Goal: Task Accomplishment & Management: Manage account settings

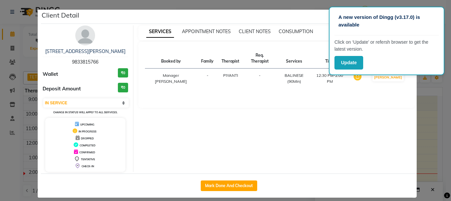
select select "1"
drag, startPoint x: 297, startPoint y: 148, endPoint x: 291, endPoint y: 144, distance: 7.6
click at [294, 147] on div "SERVICES APPOINTMENT NOTES CLIENT NOTES CONSUMPTION Booked by Family Therapist …" at bounding box center [276, 98] width 287 height 146
click at [285, 4] on ngb-modal-window "Client Detail 3451/ 3496 PRATHAM PAWAR 9833815766 Wallet ₹0 Deposit Amount ₹0 S…" at bounding box center [225, 100] width 451 height 201
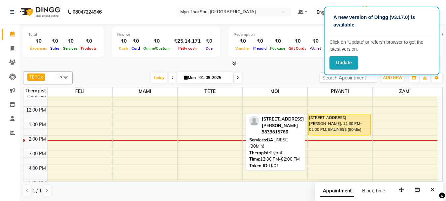
click at [338, 122] on div "[STREET_ADDRESS][PERSON_NAME], 12:30 PM-02:00 PM, BALINESE (90Min)" at bounding box center [340, 124] width 62 height 21
select select "1"
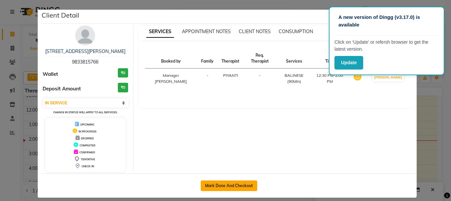
click at [219, 188] on button "Mark Done And Checkout" at bounding box center [229, 185] width 56 height 11
select select "5086"
select select "service"
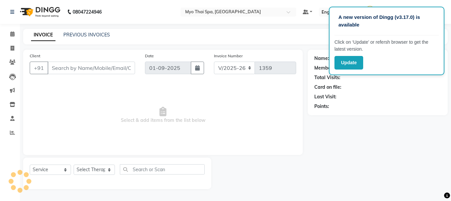
type input "9833815766"
select select "67001"
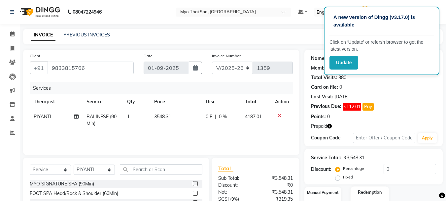
scroll to position [66, 0]
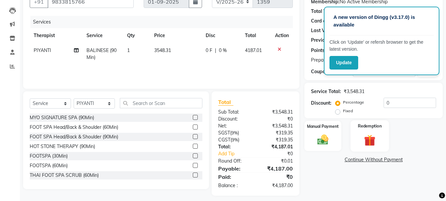
click at [370, 142] on img at bounding box center [370, 140] width 18 height 14
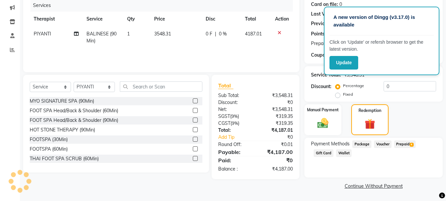
click at [404, 145] on span "Prepaid 4" at bounding box center [404, 144] width 21 height 8
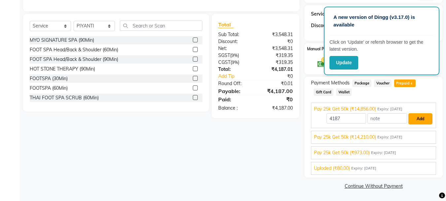
click at [425, 121] on button "Add" at bounding box center [421, 118] width 24 height 11
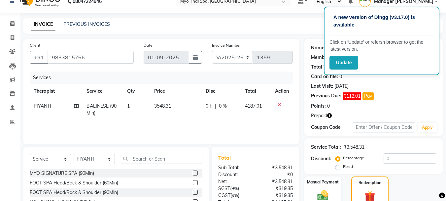
scroll to position [0, 0]
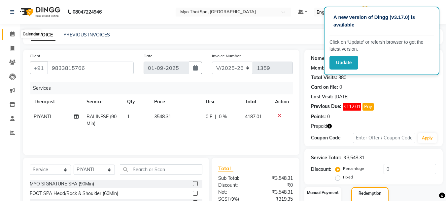
click at [12, 33] on icon at bounding box center [12, 33] width 4 height 5
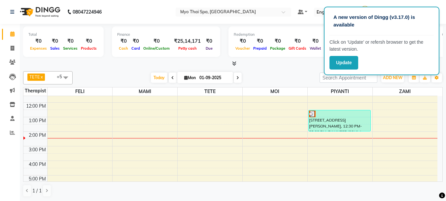
scroll to position [70, 0]
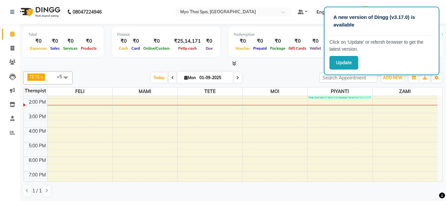
click at [66, 79] on span at bounding box center [65, 77] width 13 height 13
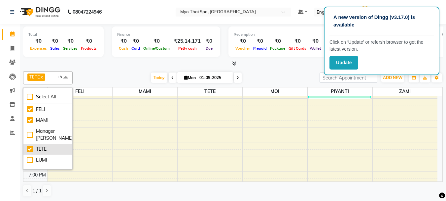
click at [32, 150] on div "TETE" at bounding box center [48, 148] width 42 height 7
checkbox input "false"
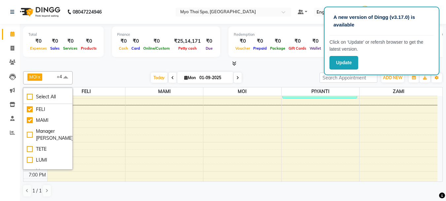
click at [144, 138] on div "9:00 AM 10:00 AM 11:00 AM 12:00 PM 1:00 PM 2:00 PM 3:00 PM 4:00 PM 5:00 PM 6:00…" at bounding box center [230, 127] width 414 height 203
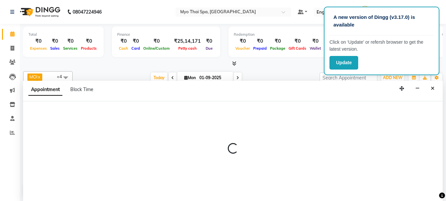
scroll to position [0, 0]
select select "33413"
select select "990"
select select "tentative"
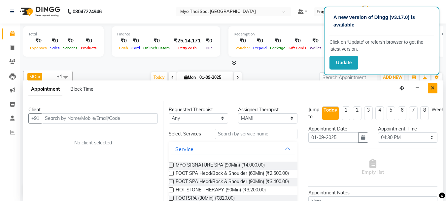
click at [434, 86] on icon "Close" at bounding box center [433, 88] width 4 height 5
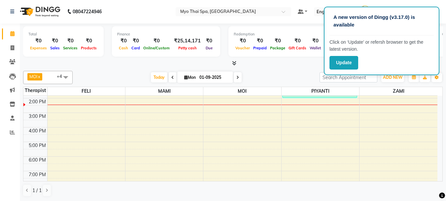
click at [243, 130] on div "9:00 AM 10:00 AM 11:00 AM 12:00 PM 1:00 PM 2:00 PM 3:00 PM 4:00 PM 5:00 PM 6:00…" at bounding box center [230, 126] width 414 height 203
select select "85116"
select select "tentative"
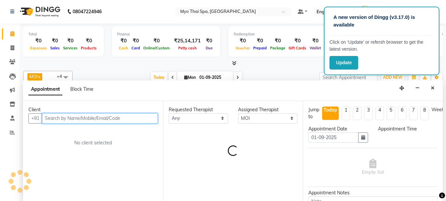
select select "960"
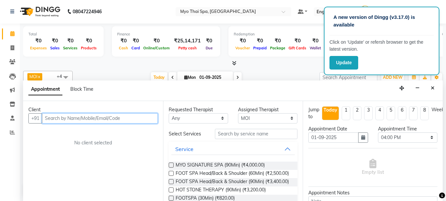
click at [82, 118] on input "text" at bounding box center [100, 118] width 116 height 10
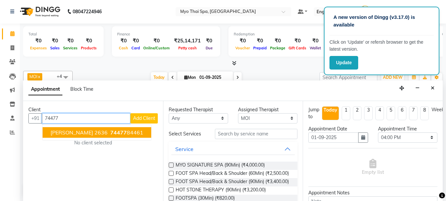
click at [80, 133] on span "[PERSON_NAME] 2636" at bounding box center [79, 132] width 57 height 7
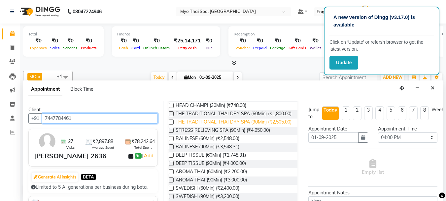
scroll to position [165, 0]
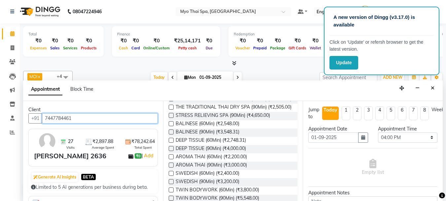
type input "7447784461"
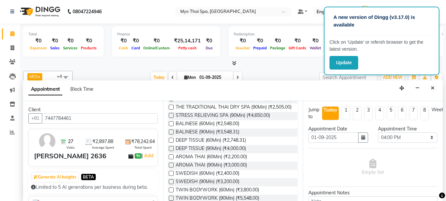
click at [171, 126] on label at bounding box center [171, 123] width 5 height 5
click at [171, 126] on input "checkbox" at bounding box center [171, 124] width 4 height 4
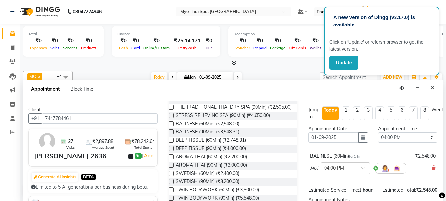
click at [172, 126] on label at bounding box center [171, 123] width 5 height 5
click at [172, 126] on input "checkbox" at bounding box center [171, 124] width 4 height 4
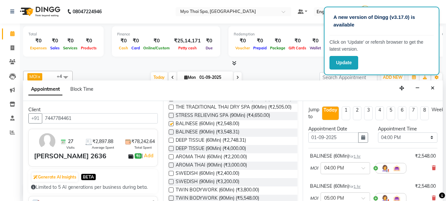
checkbox input "false"
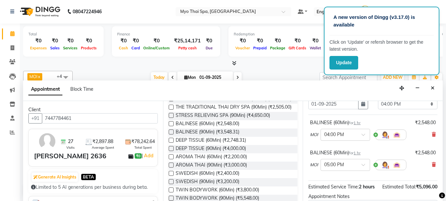
scroll to position [33, 0]
click at [364, 164] on span at bounding box center [366, 166] width 8 height 7
click at [336, 181] on div "04:00 PM" at bounding box center [345, 181] width 49 height 12
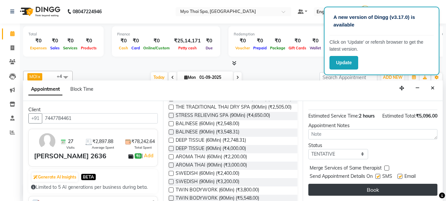
scroll to position [123, 0]
click at [344, 187] on button "Book" at bounding box center [373, 189] width 129 height 12
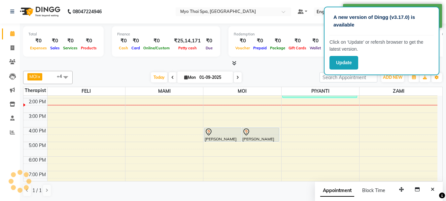
scroll to position [0, 0]
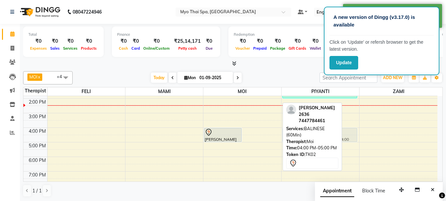
drag, startPoint x: 255, startPoint y: 137, endPoint x: 291, endPoint y: 137, distance: 35.7
click at [291, 137] on div "MOI x FELI x PIYANTI x MAMI x ZAMI x +4 Select All FELI MAMI Manager Yesha TETE…" at bounding box center [233, 133] width 420 height 131
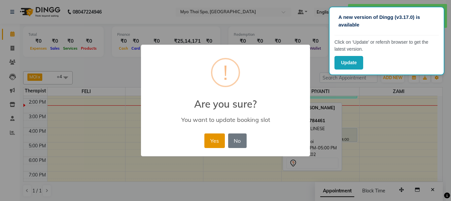
click at [214, 140] on button "Yes" at bounding box center [214, 140] width 20 height 15
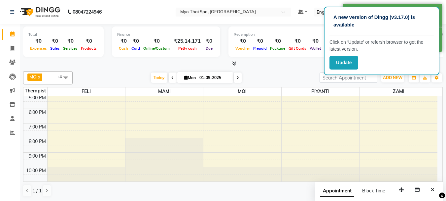
scroll to position [0, 0]
click at [70, 149] on div "9:00 AM 10:00 AM 11:00 AM 12:00 PM 1:00 PM 2:00 PM 3:00 PM 4:00 PM 5:00 PM 6:00…" at bounding box center [230, 79] width 414 height 203
select select "42923"
select select "tentative"
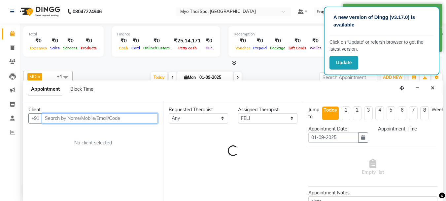
select select "1230"
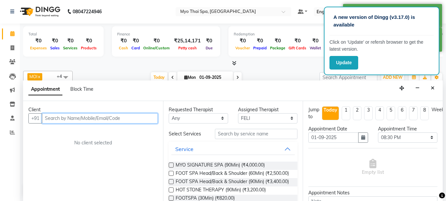
click at [91, 120] on input "text" at bounding box center [100, 118] width 116 height 10
type input "8"
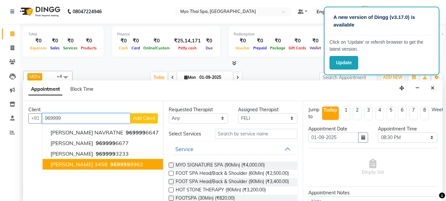
click at [70, 167] on button "VINIT 3458 969999 9962" at bounding box center [105, 164] width 124 height 11
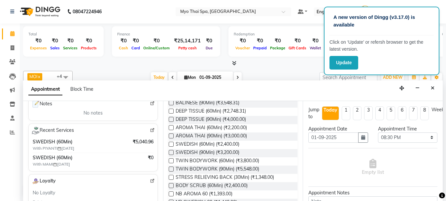
scroll to position [198, 0]
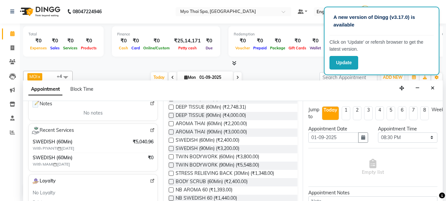
type input "9699999962"
click at [171, 142] on label at bounding box center [171, 139] width 5 height 5
click at [171, 143] on input "checkbox" at bounding box center [171, 140] width 4 height 4
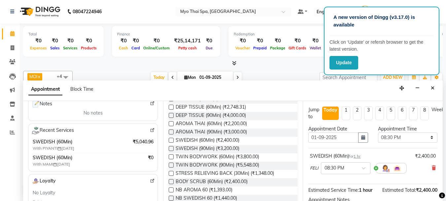
click at [171, 142] on label at bounding box center [171, 139] width 5 height 5
click at [171, 143] on input "checkbox" at bounding box center [171, 140] width 4 height 4
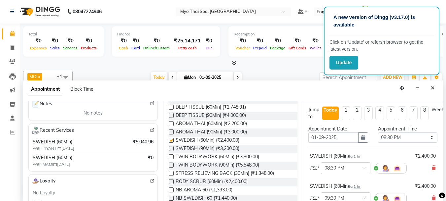
checkbox input "false"
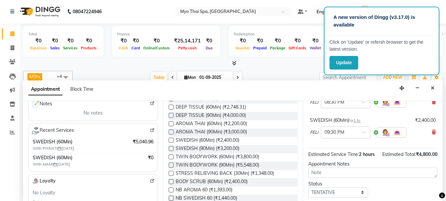
scroll to position [66, 0]
click at [370, 132] on span at bounding box center [366, 133] width 8 height 7
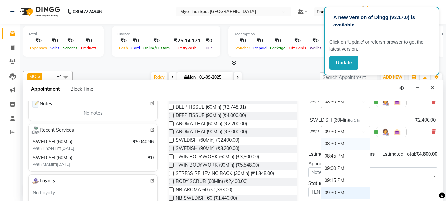
click at [340, 142] on div "08:30 PM" at bounding box center [345, 143] width 49 height 12
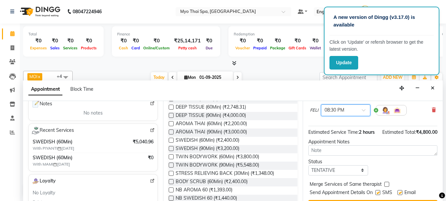
scroll to position [123, 0]
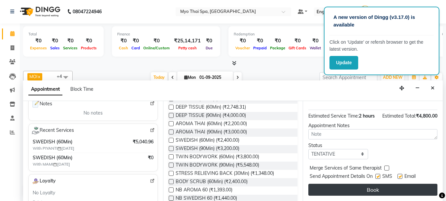
click at [353, 183] on button "Book" at bounding box center [373, 189] width 129 height 12
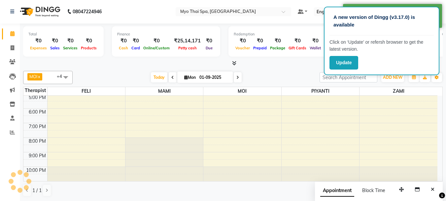
scroll to position [0, 0]
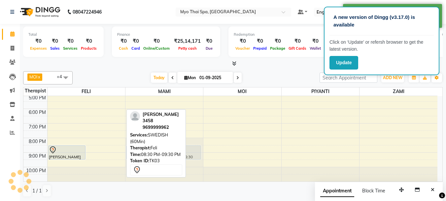
drag, startPoint x: 98, startPoint y: 152, endPoint x: 141, endPoint y: 152, distance: 42.9
click at [141, 152] on div "MOI x FELI x PIYANTI x MAMI x ZAMI x +4 Select All FELI MAMI Manager Yesha TETE…" at bounding box center [233, 133] width 420 height 131
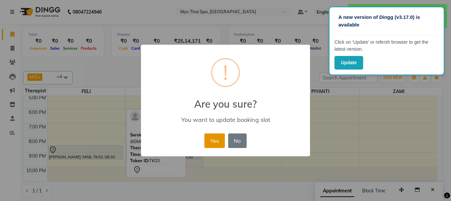
click at [211, 143] on button "Yes" at bounding box center [214, 140] width 20 height 15
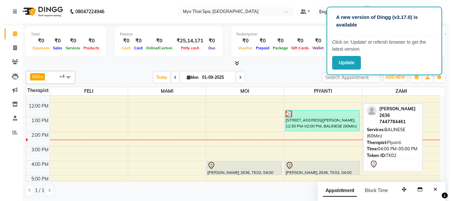
scroll to position [52, 0]
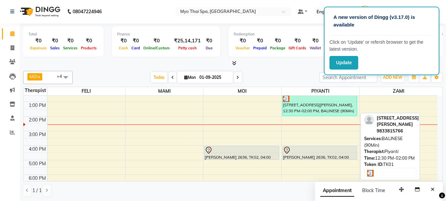
click at [314, 112] on div "[STREET_ADDRESS][PERSON_NAME], 12:30 PM-02:00 PM, BALINESE (90Min)" at bounding box center [320, 105] width 75 height 21
click at [306, 109] on div "[STREET_ADDRESS][PERSON_NAME], 12:30 PM-02:00 PM, BALINESE (90Min)" at bounding box center [320, 105] width 75 height 21
select select "3"
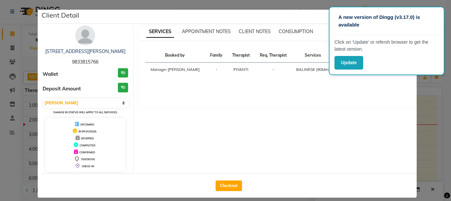
click at [222, 179] on div "Checkout" at bounding box center [229, 185] width 376 height 24
click at [223, 180] on button "Checkout" at bounding box center [229, 185] width 26 height 11
select select "service"
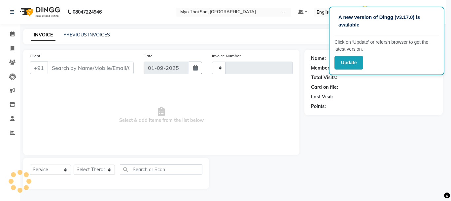
type input "1359"
select select "5086"
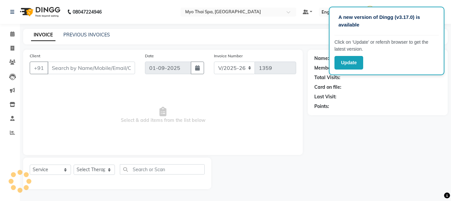
type input "9833815766"
select select "67001"
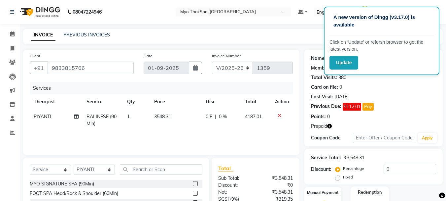
scroll to position [71, 0]
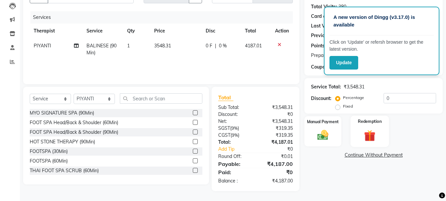
click at [368, 134] on img at bounding box center [370, 135] width 18 height 14
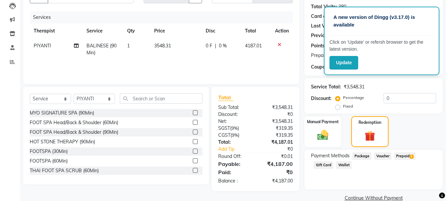
click at [408, 153] on span "Prepaid 4" at bounding box center [404, 156] width 21 height 8
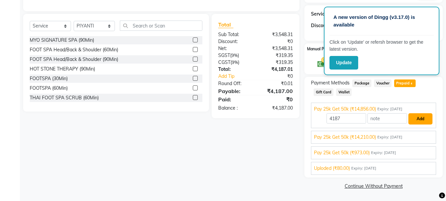
click at [419, 118] on button "Add" at bounding box center [421, 118] width 24 height 11
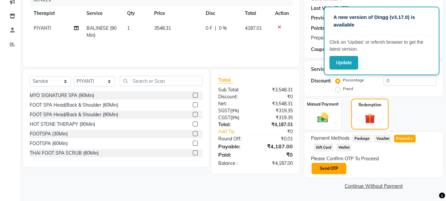
click at [322, 166] on button "Send OTP" at bounding box center [329, 168] width 35 height 11
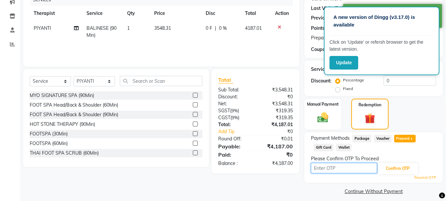
click at [337, 168] on input "text" at bounding box center [344, 168] width 66 height 10
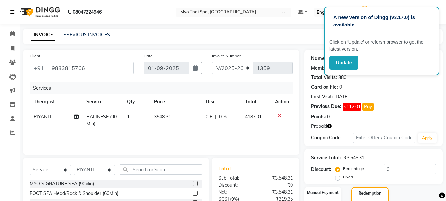
click at [16, 8] on link at bounding box center [13, 12] width 7 height 18
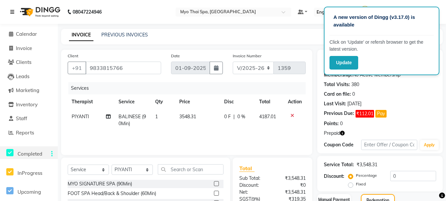
scroll to position [69, 0]
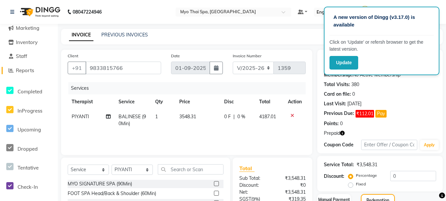
click at [37, 67] on link "Reports" at bounding box center [29, 71] width 55 height 8
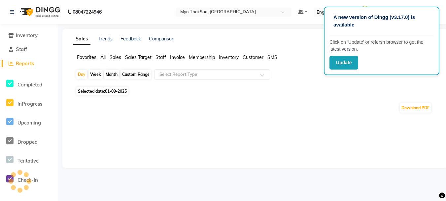
scroll to position [32, 0]
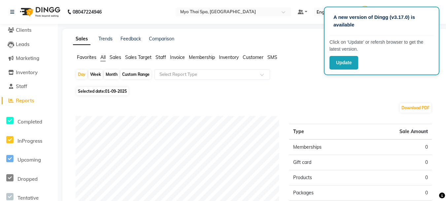
click at [134, 73] on div "Custom Range" at bounding box center [136, 74] width 31 height 9
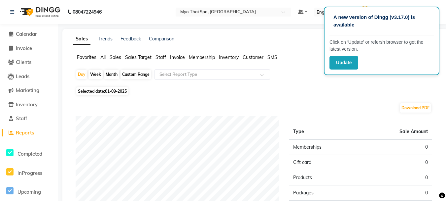
select select "9"
select select "2025"
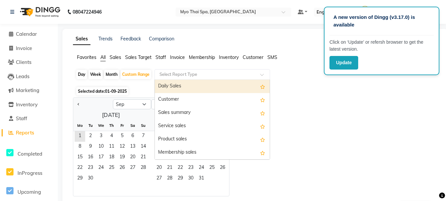
click at [194, 77] on input "text" at bounding box center [205, 74] width 95 height 7
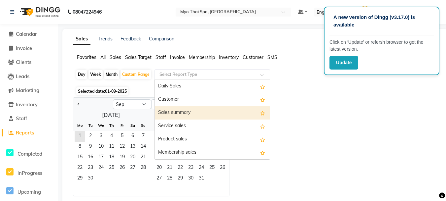
click at [188, 113] on div "Sales summary" at bounding box center [212, 112] width 115 height 13
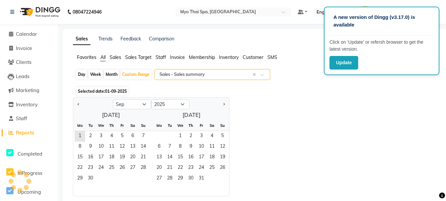
select select "full_report"
select select "csv"
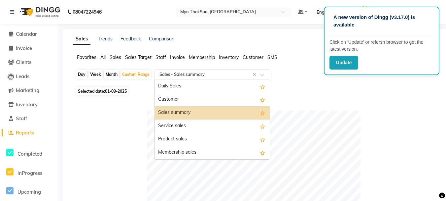
click at [193, 74] on input "text" at bounding box center [205, 74] width 95 height 7
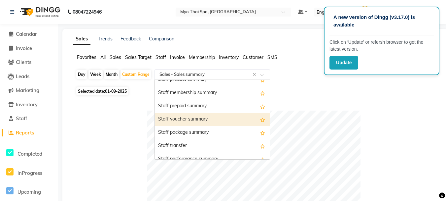
scroll to position [429, 0]
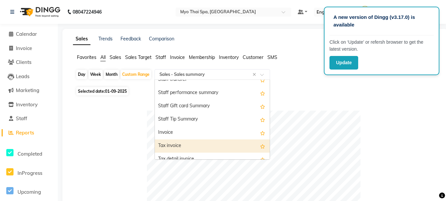
click at [193, 142] on div "Tax invoice" at bounding box center [212, 145] width 115 height 13
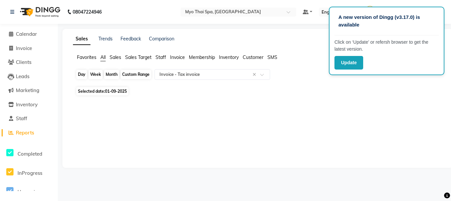
click at [135, 75] on div "Custom Range" at bounding box center [136, 74] width 31 height 9
select select "9"
select select "2025"
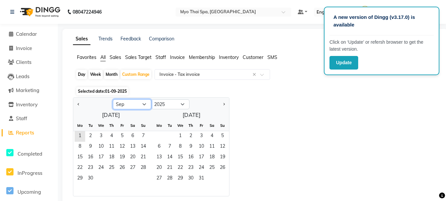
click at [132, 106] on select "Jan Feb Mar Apr May Jun Jul Aug Sep Oct Nov Dec" at bounding box center [132, 104] width 38 height 10
select select "8"
click at [113, 99] on select "Jan Feb Mar Apr May Jun Jul Aug Sep Oct Nov Dec" at bounding box center [132, 104] width 38 height 10
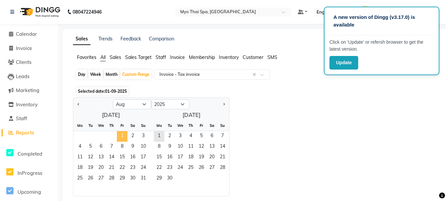
click at [123, 136] on span "1" at bounding box center [122, 136] width 11 height 11
click at [144, 176] on span "31" at bounding box center [143, 178] width 11 height 11
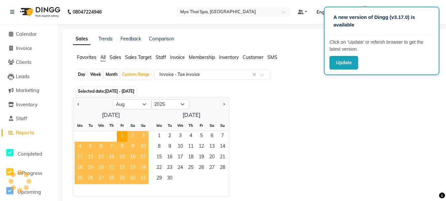
select select "full_report"
select select "csv"
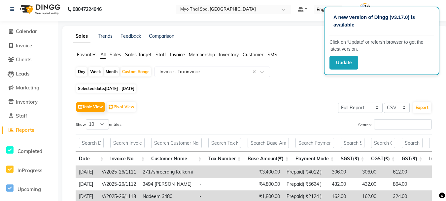
scroll to position [0, 0]
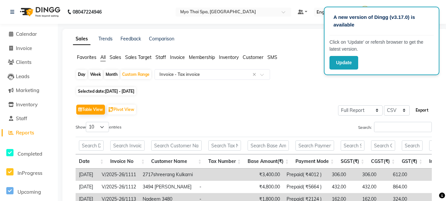
click at [417, 109] on button "Export" at bounding box center [422, 109] width 18 height 11
click at [335, 63] on button "Update" at bounding box center [344, 63] width 29 height 14
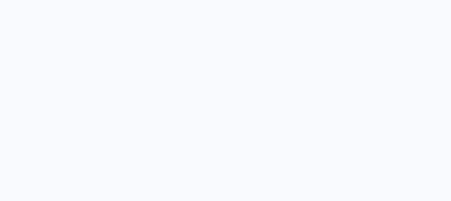
select select "ec"
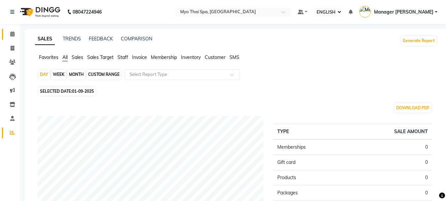
drag, startPoint x: 18, startPoint y: 32, endPoint x: 13, endPoint y: 32, distance: 5.9
click at [17, 32] on li "CALENDAR" at bounding box center [10, 34] width 20 height 14
click at [13, 32] on icon at bounding box center [12, 33] width 4 height 5
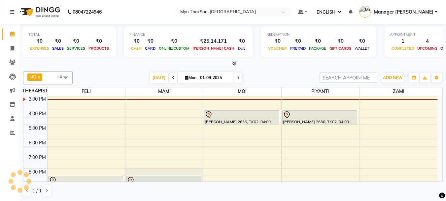
scroll to position [51, 0]
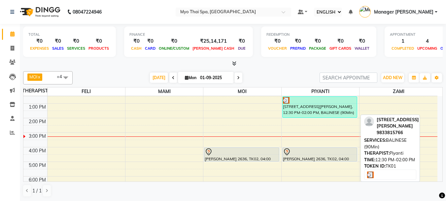
click at [308, 109] on div "[STREET_ADDRESS][PERSON_NAME], 12:30 PM-02:00 PM, BALINESE (90Min)" at bounding box center [320, 106] width 75 height 21
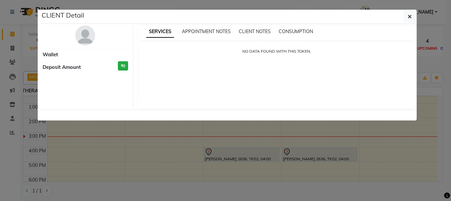
select select "3"
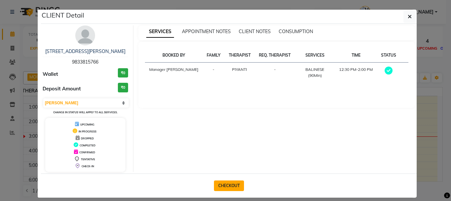
click at [221, 183] on button "CHECKOUT" at bounding box center [229, 185] width 30 height 11
select select "service"
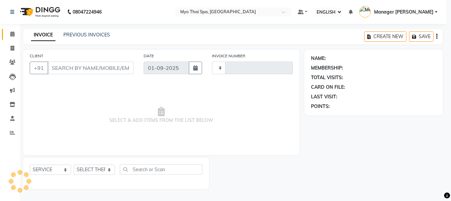
type input "1359"
select select "5086"
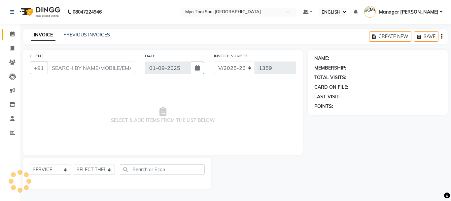
type input "9833815766"
select select "67001"
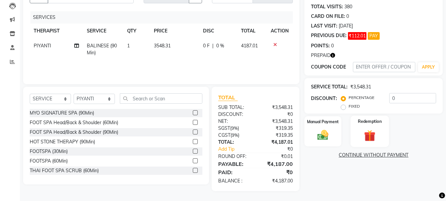
drag, startPoint x: 368, startPoint y: 136, endPoint x: 379, endPoint y: 134, distance: 11.4
click at [368, 136] on img at bounding box center [370, 135] width 18 height 14
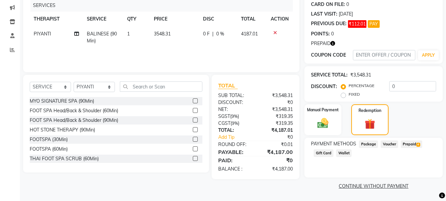
click at [409, 144] on span "Prepaid 4" at bounding box center [411, 144] width 21 height 8
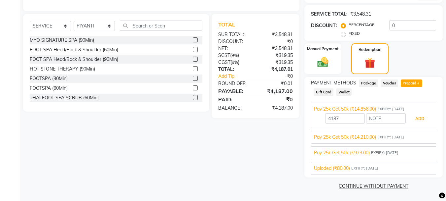
click at [414, 122] on button "ADD" at bounding box center [419, 118] width 25 height 11
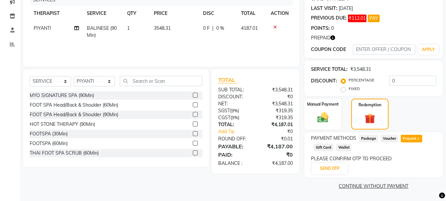
scroll to position [88, 0]
click at [342, 165] on button "SEND OTP" at bounding box center [330, 168] width 36 height 11
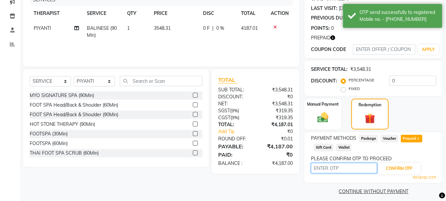
click at [342, 165] on input "text" at bounding box center [344, 168] width 66 height 10
type input "8397"
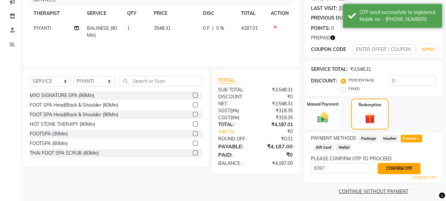
click at [409, 168] on button "CONFIRM OTP" at bounding box center [399, 168] width 43 height 11
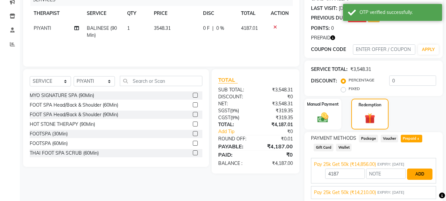
click at [417, 176] on button "ADD" at bounding box center [419, 173] width 25 height 11
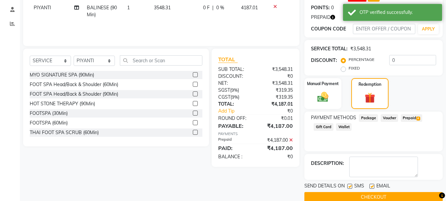
scroll to position [120, 0]
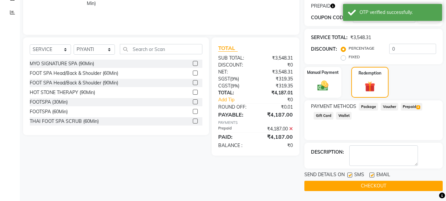
click at [356, 182] on button "CHECKOUT" at bounding box center [374, 185] width 138 height 10
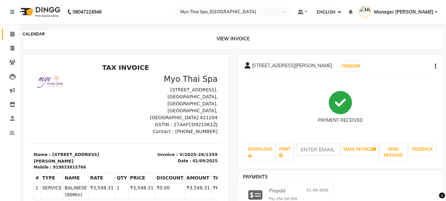
click at [15, 33] on icon at bounding box center [12, 33] width 4 height 5
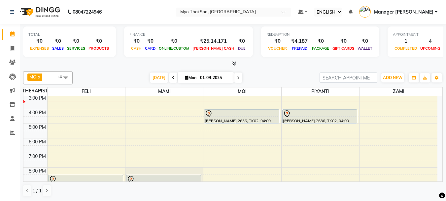
scroll to position [99, 0]
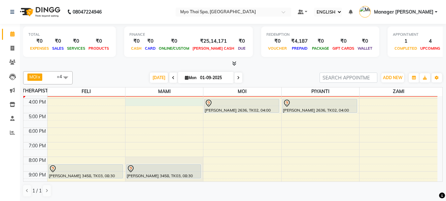
click at [145, 101] on div "9:00 AM 10:00 AM 11:00 AM 12:00 PM 1:00 PM 2:00 PM 3:00 PM 4:00 PM 5:00 PM 6:00…" at bounding box center [230, 98] width 414 height 203
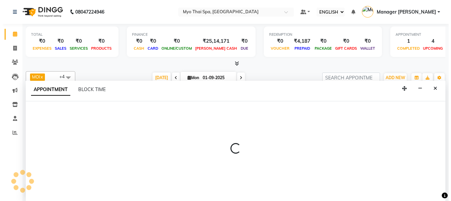
scroll to position [0, 0]
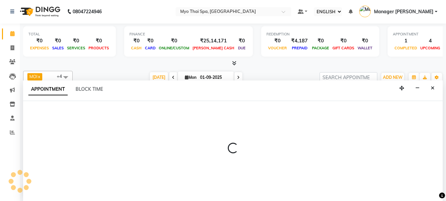
select select "33413"
select select "960"
select select "tentative"
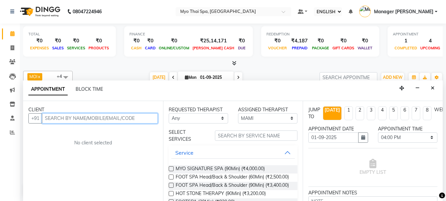
click at [72, 121] on input "text" at bounding box center [100, 118] width 116 height 10
click at [115, 121] on input "text" at bounding box center [100, 118] width 116 height 10
type input "8082388871"
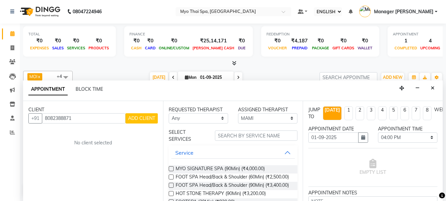
click at [127, 116] on button "ADD CLIENT" at bounding box center [142, 118] width 32 height 10
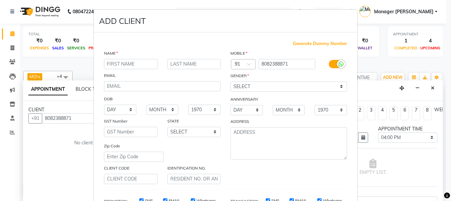
click at [132, 61] on input "text" at bounding box center [131, 64] width 54 height 10
type input "s"
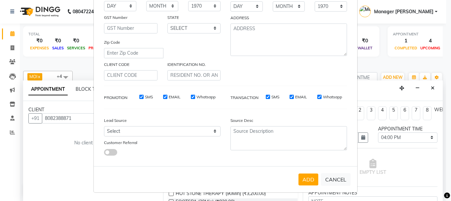
scroll to position [104, 0]
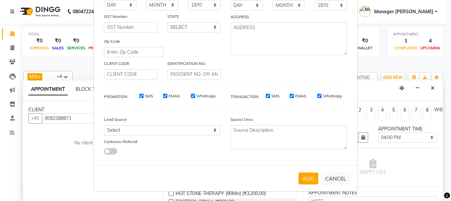
type input "[PERSON_NAME]"
click at [121, 138] on label "Customer Referral" at bounding box center [120, 141] width 33 height 6
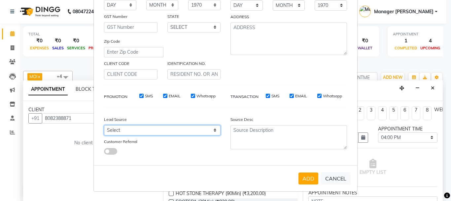
click at [121, 130] on select "Select Walk-in Referral Internet Friend Word of Mouth Advertisement Facebook Ju…" at bounding box center [162, 130] width 117 height 10
click at [104, 125] on select "Select Walk-in Referral Internet Friend Word of Mouth Advertisement Facebook Ju…" at bounding box center [162, 130] width 117 height 10
click at [115, 132] on select "Select Walk-in Referral Internet Friend Word of Mouth Advertisement Facebook Ju…" at bounding box center [162, 130] width 117 height 10
select select "33578"
click at [104, 125] on select "Select Walk-in Referral Internet Friend Word of Mouth Advertisement Facebook Ju…" at bounding box center [162, 130] width 117 height 10
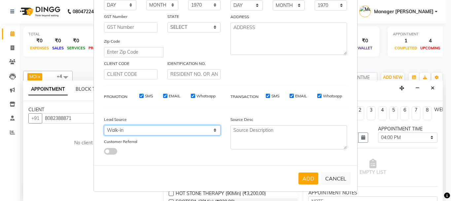
scroll to position [38, 0]
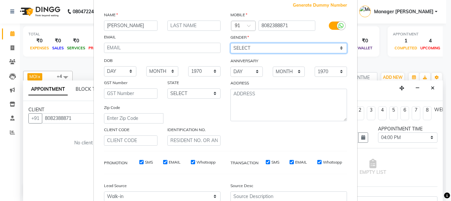
click at [256, 50] on select "SELECT [DEMOGRAPHIC_DATA] [DEMOGRAPHIC_DATA] OTHER PREFER NOT TO SAY" at bounding box center [289, 48] width 117 height 10
select select "[DEMOGRAPHIC_DATA]"
click at [231, 43] on select "SELECT [DEMOGRAPHIC_DATA] [DEMOGRAPHIC_DATA] OTHER PREFER NOT TO SAY" at bounding box center [289, 48] width 117 height 10
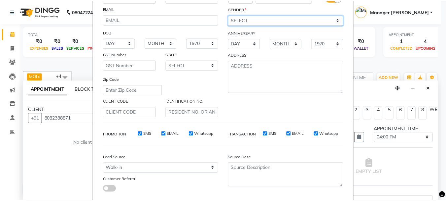
scroll to position [104, 0]
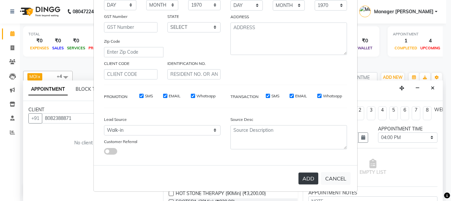
click at [301, 176] on button "ADD" at bounding box center [309, 178] width 20 height 12
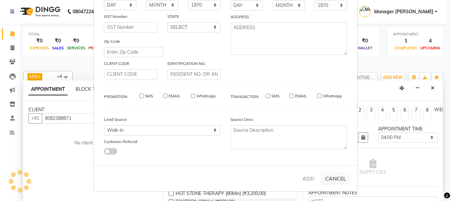
select select
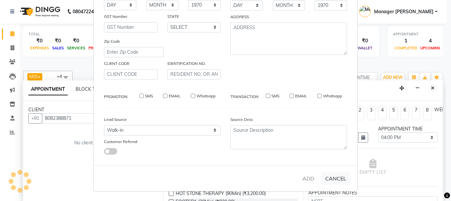
select select
checkbox input "false"
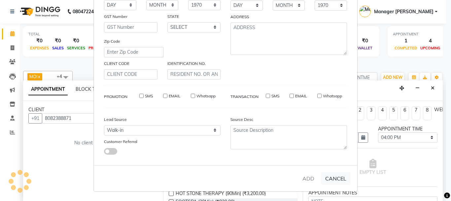
checkbox input "false"
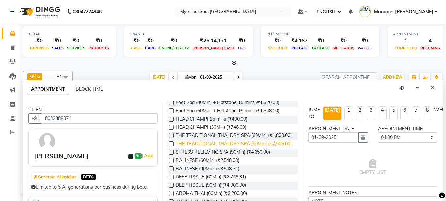
scroll to position [165, 0]
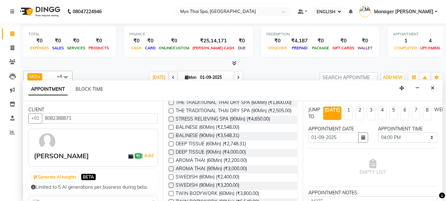
click at [170, 146] on label at bounding box center [171, 143] width 5 height 5
click at [170, 146] on input "checkbox" at bounding box center [171, 144] width 4 height 4
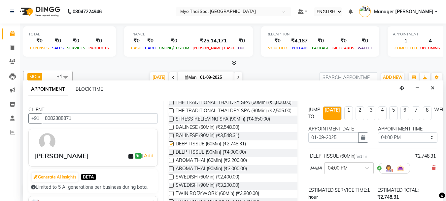
checkbox input "false"
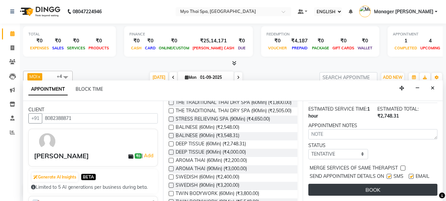
click at [368, 183] on button "BOOK" at bounding box center [373, 189] width 129 height 12
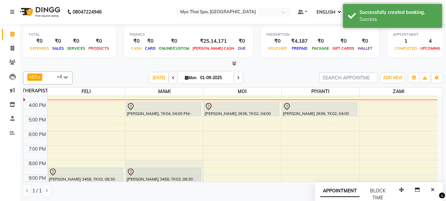
scroll to position [85, 0]
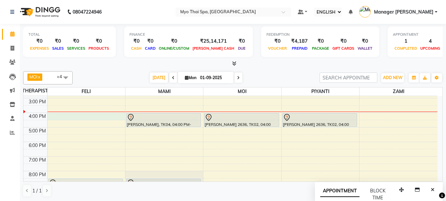
click at [89, 116] on div "9:00 AM 10:00 AM 11:00 AM 12:00 PM 1:00 PM 2:00 PM 3:00 PM 4:00 PM 5:00 PM 6:00…" at bounding box center [230, 112] width 414 height 203
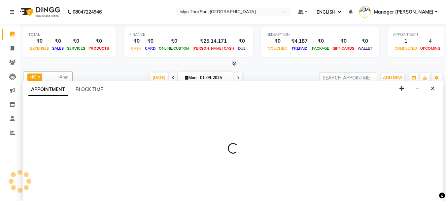
scroll to position [0, 0]
select select "42923"
select select "960"
select select "tentative"
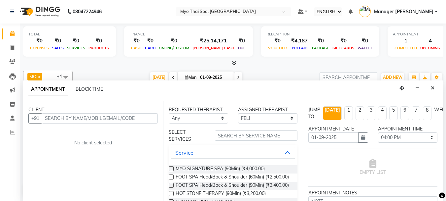
click at [69, 118] on input "text" at bounding box center [100, 118] width 116 height 10
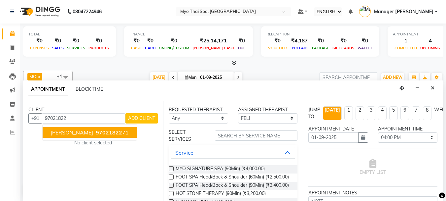
click at [64, 135] on span "[PERSON_NAME]" at bounding box center [72, 132] width 43 height 7
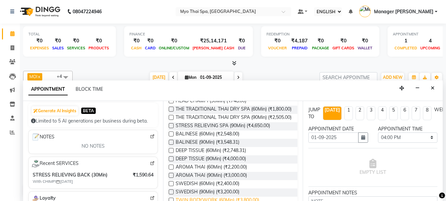
scroll to position [132, 0]
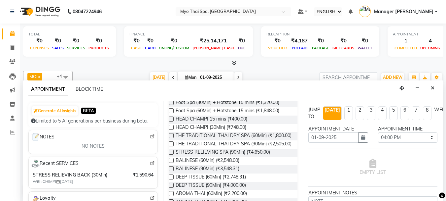
type input "9702182271"
click at [171, 154] on label at bounding box center [171, 151] width 5 height 5
click at [171, 155] on input "checkbox" at bounding box center [171, 152] width 4 height 4
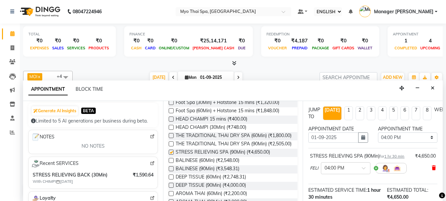
checkbox input "false"
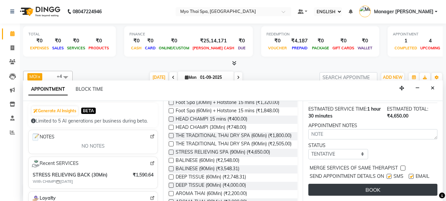
click at [358, 183] on button "BOOK" at bounding box center [373, 189] width 129 height 12
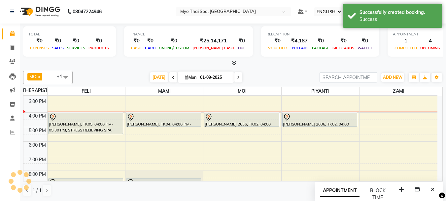
scroll to position [0, 0]
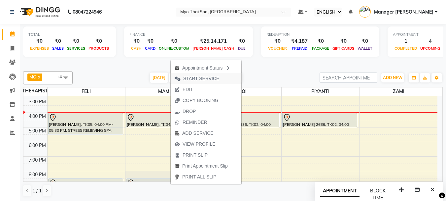
click at [200, 79] on span "START SERVICE" at bounding box center [201, 78] width 36 height 7
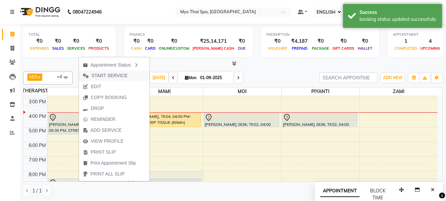
click at [103, 75] on span "START SERVICE" at bounding box center [110, 75] width 36 height 7
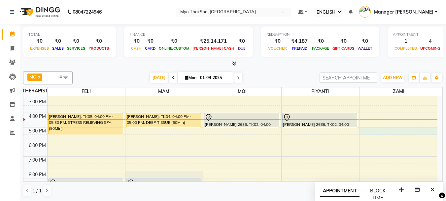
click at [378, 130] on div "9:00 AM 10:00 AM 11:00 AM 12:00 PM 1:00 PM 2:00 PM 3:00 PM 4:00 PM 5:00 PM 6:00…" at bounding box center [230, 112] width 414 height 203
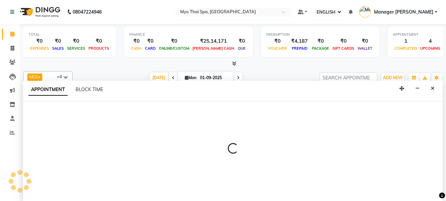
scroll to position [0, 0]
select select "67002"
select select "1020"
select select "tentative"
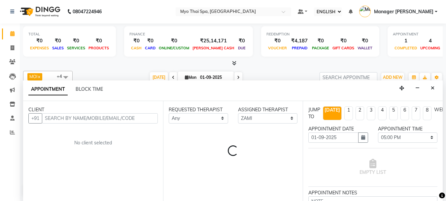
click at [55, 118] on input "text" at bounding box center [100, 118] width 116 height 10
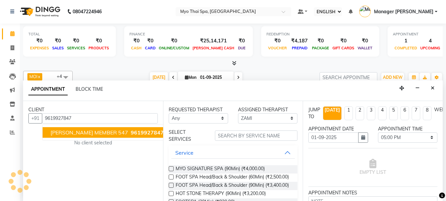
click at [76, 131] on span "[PERSON_NAME] MEMBER 547" at bounding box center [90, 132] width 78 height 7
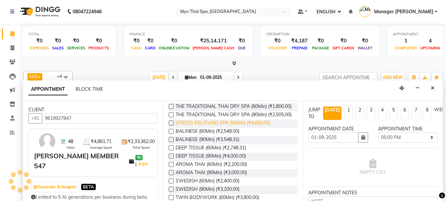
scroll to position [198, 0]
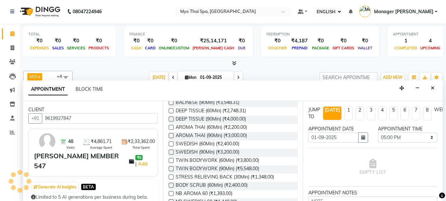
type input "9619927847"
click at [171, 121] on label at bounding box center [171, 118] width 5 height 5
click at [171, 122] on input "checkbox" at bounding box center [171, 119] width 4 height 4
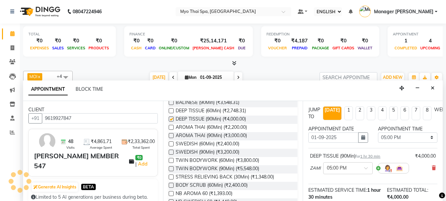
checkbox input "false"
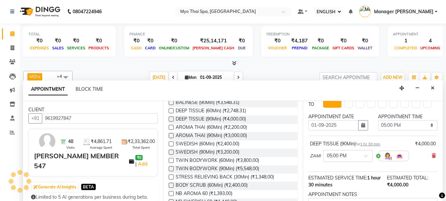
scroll to position [33, 0]
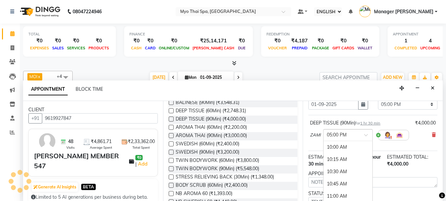
click at [362, 135] on div at bounding box center [348, 134] width 49 height 7
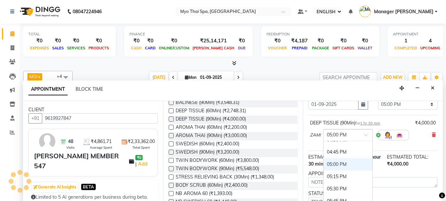
scroll to position [369, 0]
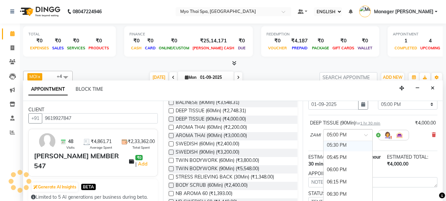
click at [337, 145] on div "05:30 PM" at bounding box center [348, 145] width 49 height 12
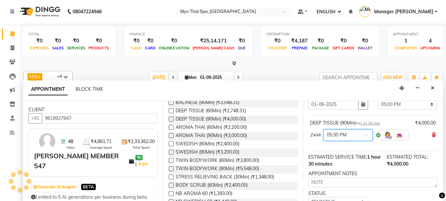
scroll to position [86, 0]
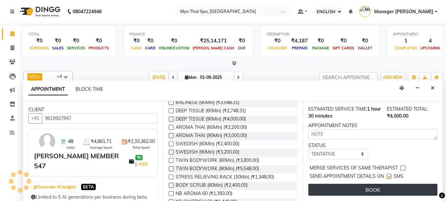
click at [357, 183] on button "BOOK" at bounding box center [373, 189] width 129 height 12
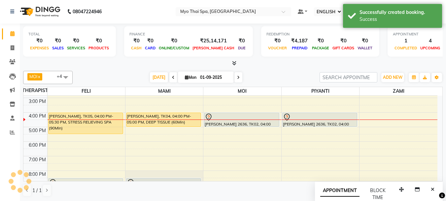
scroll to position [0, 0]
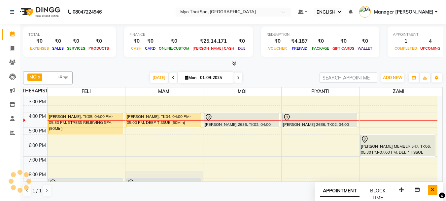
click at [431, 191] on button "Close" at bounding box center [433, 189] width 10 height 10
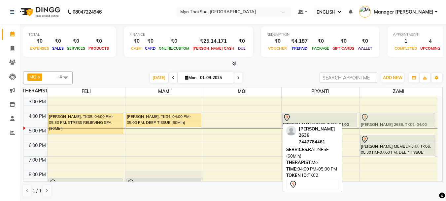
drag, startPoint x: 255, startPoint y: 118, endPoint x: 401, endPoint y: 119, distance: 145.3
click at [401, 119] on tr "[PERSON_NAME], TK05, 04:00 PM-05:30 PM, STRESS RELIEVING SPA (90Min) [PERSON_NA…" at bounding box center [230, 112] width 414 height 203
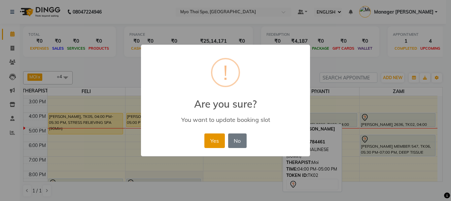
click at [222, 139] on button "Yes" at bounding box center [214, 140] width 20 height 15
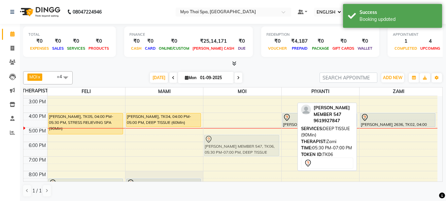
drag, startPoint x: 374, startPoint y: 147, endPoint x: 222, endPoint y: 147, distance: 151.6
click at [222, 147] on tr "[PERSON_NAME], TK05, 04:00 PM-05:30 PM, STRESS RELIEVING SPA (90Min) [PERSON_NA…" at bounding box center [230, 112] width 414 height 203
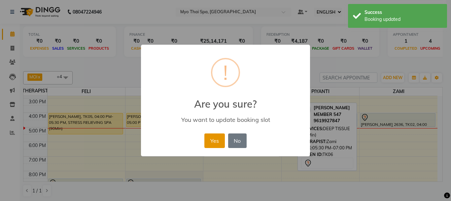
drag, startPoint x: 212, startPoint y: 136, endPoint x: 218, endPoint y: 137, distance: 5.3
click at [215, 137] on button "Yes" at bounding box center [214, 140] width 20 height 15
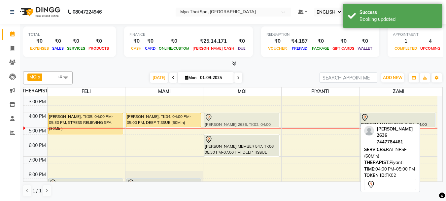
drag, startPoint x: 288, startPoint y: 117, endPoint x: 245, endPoint y: 118, distance: 43.6
click at [236, 118] on tr "[PERSON_NAME], TK05, 04:00 PM-05:30 PM, STRESS RELIEVING SPA (90Min) [PERSON_NA…" at bounding box center [230, 112] width 414 height 203
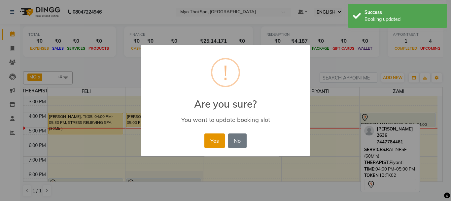
click at [221, 141] on button "Yes" at bounding box center [214, 140] width 20 height 15
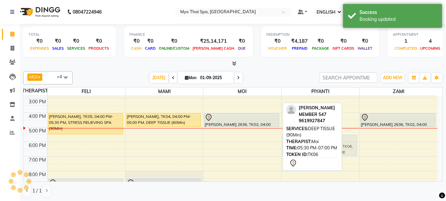
drag, startPoint x: 250, startPoint y: 142, endPoint x: 315, endPoint y: 142, distance: 65.1
click at [315, 142] on div "MOI x FELI x PIYANTI x MAMI x ZAMI x +4 Select All FELI MAMI Manager [PERSON_NA…" at bounding box center [233, 133] width 420 height 131
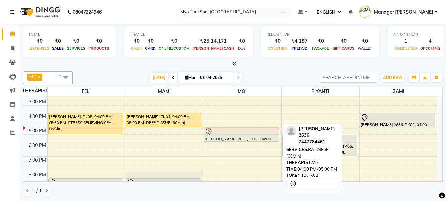
drag, startPoint x: 242, startPoint y: 123, endPoint x: 238, endPoint y: 134, distance: 12.5
click at [238, 134] on div "[PERSON_NAME] 2636, TK02, 04:00 PM-05:00 PM, BALINESE (60Min) [PERSON_NAME] 263…" at bounding box center [242, 112] width 78 height 203
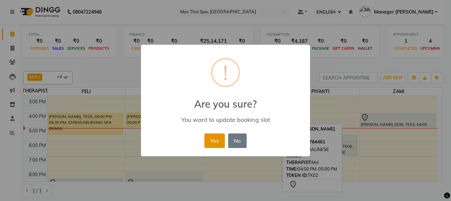
click at [217, 142] on button "Yes" at bounding box center [214, 140] width 20 height 15
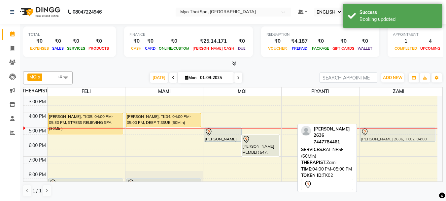
drag, startPoint x: 385, startPoint y: 124, endPoint x: 384, endPoint y: 136, distance: 13.0
click at [384, 136] on div "[PERSON_NAME] 2636, TK02, 04:00 PM-05:00 PM, BALINESE (60Min) [PERSON_NAME] 263…" at bounding box center [399, 112] width 78 height 203
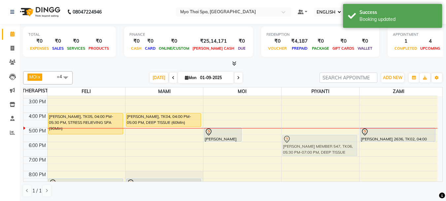
drag, startPoint x: 273, startPoint y: 142, endPoint x: 294, endPoint y: 142, distance: 21.1
click at [301, 142] on tr "[PERSON_NAME], TK05, 04:00 PM-05:30 PM, STRESS RELIEVING SPA (90Min) [PERSON_NA…" at bounding box center [230, 112] width 414 height 203
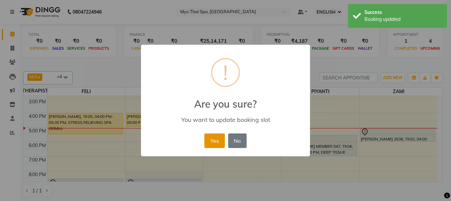
click at [214, 141] on button "Yes" at bounding box center [214, 140] width 20 height 15
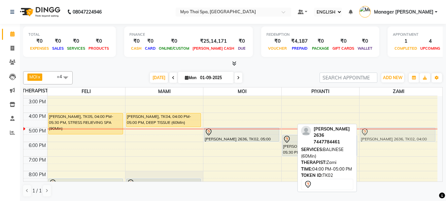
click at [393, 138] on div "[PERSON_NAME] 2636, TK02, 04:00 PM-05:00 PM, BALINESE (60Min) [PERSON_NAME] 263…" at bounding box center [399, 112] width 78 height 203
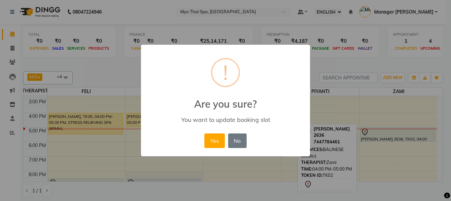
click at [216, 137] on button "Yes" at bounding box center [214, 140] width 20 height 15
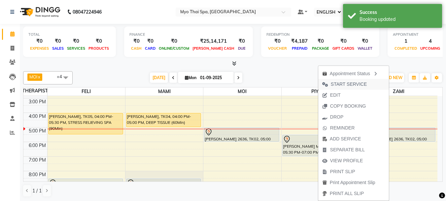
click at [358, 83] on span "START SERVICE" at bounding box center [349, 84] width 36 height 7
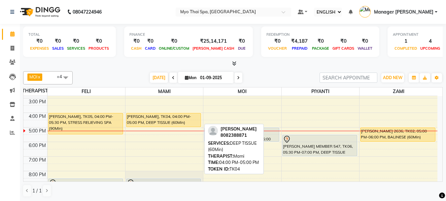
click at [154, 117] on div "[PERSON_NAME], TK04, 04:00 PM-05:00 PM, DEEP TISSUE (60Min)" at bounding box center [164, 120] width 75 height 14
click at [151, 117] on div "[PERSON_NAME], TK04, 04:00 PM-05:00 PM, DEEP TISSUE (60Min)" at bounding box center [164, 120] width 75 height 14
select select "1"
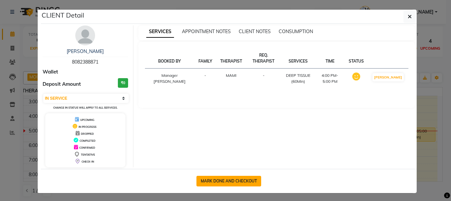
click at [204, 178] on button "MARK DONE AND CHECKOUT" at bounding box center [229, 180] width 65 height 11
select select "service"
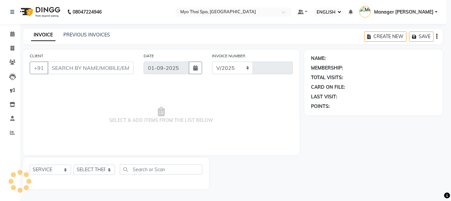
select select "5086"
type input "1360"
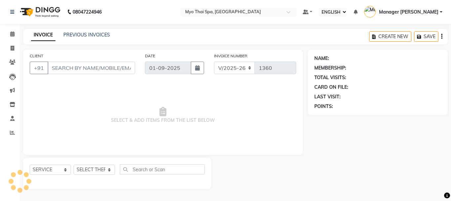
type input "8082388871"
select select "33413"
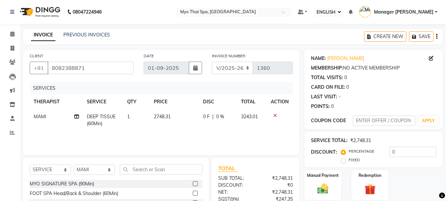
scroll to position [71, 0]
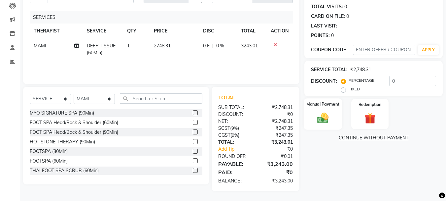
click at [318, 118] on img at bounding box center [323, 117] width 18 height 13
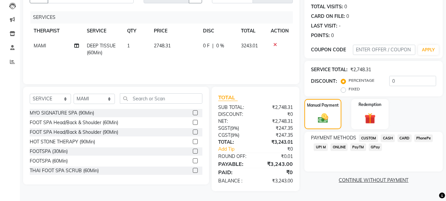
click at [402, 136] on span "CARD" at bounding box center [405, 138] width 14 height 8
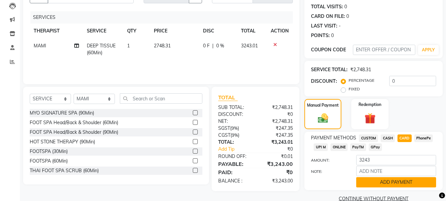
scroll to position [83, 0]
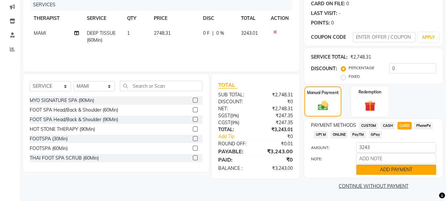
click at [377, 173] on button "ADD PAYMENT" at bounding box center [396, 169] width 80 height 10
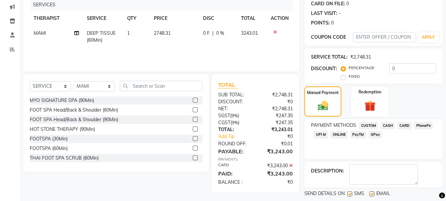
scroll to position [115, 0]
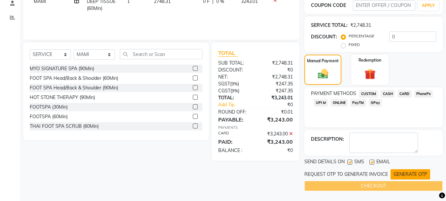
click at [404, 175] on button "GENERATE OTP" at bounding box center [411, 174] width 40 height 10
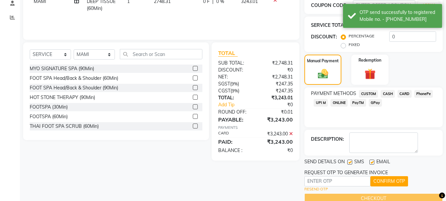
click at [335, 175] on div "REQUEST OTP TO GENERATE INVOICE" at bounding box center [347, 172] width 84 height 7
click at [328, 179] on input "text" at bounding box center [338, 181] width 66 height 10
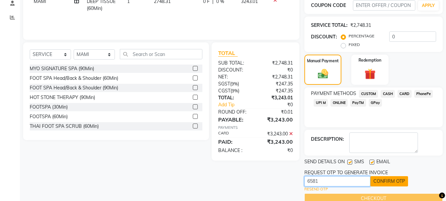
type input "6581"
click at [376, 179] on button "CONFIRM OTP" at bounding box center [390, 181] width 38 height 10
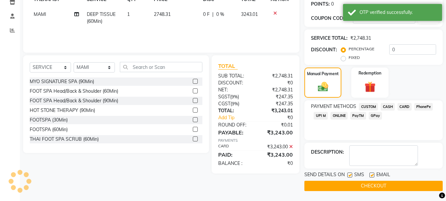
scroll to position [102, 0]
click at [350, 186] on button "CHECKOUT" at bounding box center [374, 185] width 138 height 10
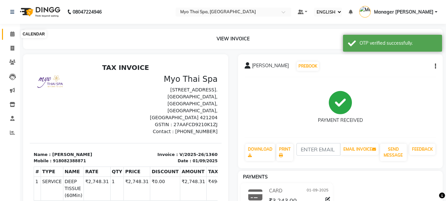
click at [7, 33] on span at bounding box center [13, 34] width 12 height 8
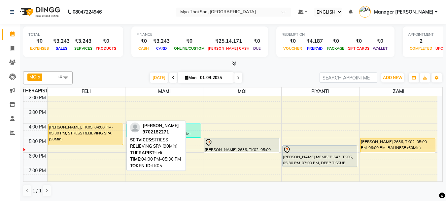
scroll to position [85, 0]
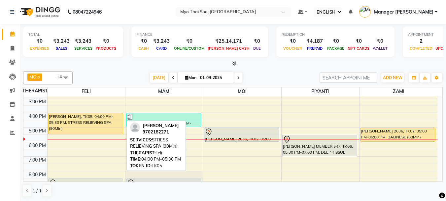
click at [85, 122] on div "[PERSON_NAME], TK05, 04:00 PM-05:30 PM, STRESS RELIEVING SPA (90Min)" at bounding box center [86, 123] width 75 height 21
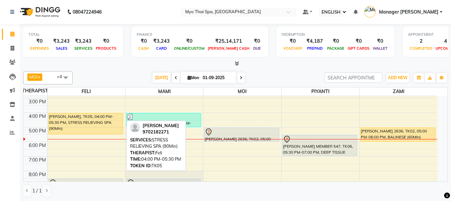
select select "1"
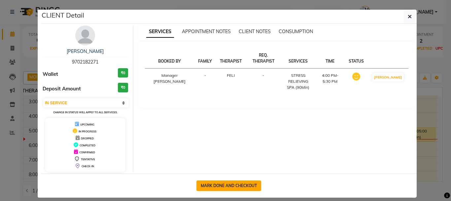
click at [224, 185] on button "MARK DONE AND CHECKOUT" at bounding box center [229, 185] width 65 height 11
select select "5086"
select select "service"
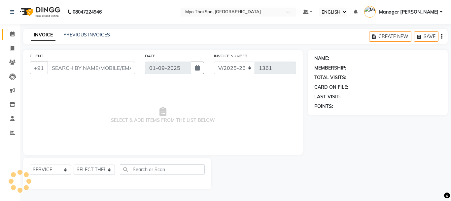
type input "9702182271"
select select "42923"
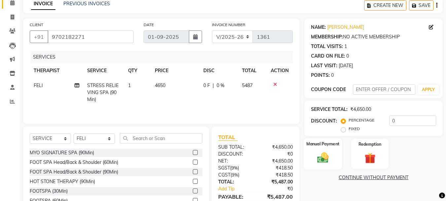
scroll to position [64, 0]
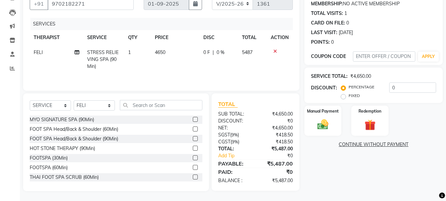
click at [349, 97] on label "FIXED" at bounding box center [354, 95] width 11 height 6
click at [344, 97] on input "FIXED" at bounding box center [345, 95] width 5 height 5
radio input "true"
click at [409, 85] on input "0" at bounding box center [412, 87] width 47 height 10
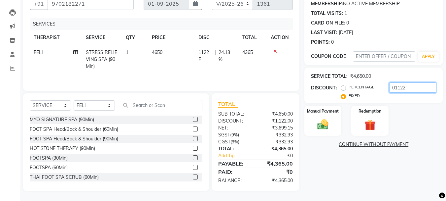
type input "01122"
click at [357, 169] on div "NAME: [PERSON_NAME] MEMBERSHIP: NO ACTIVE MEMBERSHIP TOTAL VISITS: 1 CARD ON FI…" at bounding box center [376, 87] width 143 height 205
click at [324, 126] on img at bounding box center [323, 124] width 18 height 13
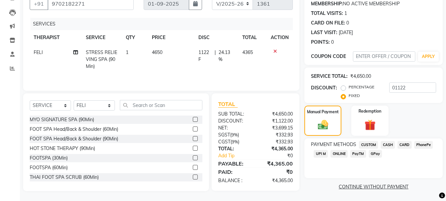
click at [325, 154] on span "UPI M" at bounding box center [321, 154] width 14 height 8
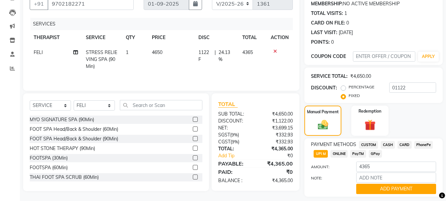
scroll to position [83, 0]
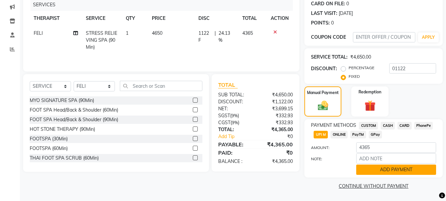
click at [378, 171] on button "ADD PAYMENT" at bounding box center [396, 169] width 80 height 10
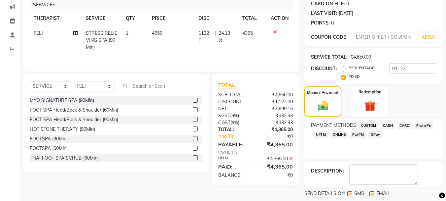
scroll to position [115, 0]
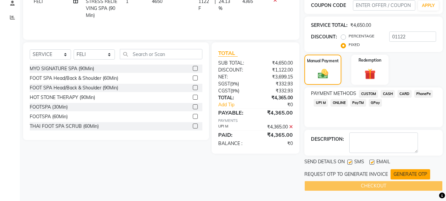
click at [412, 175] on button "GENERATE OTP" at bounding box center [411, 174] width 40 height 10
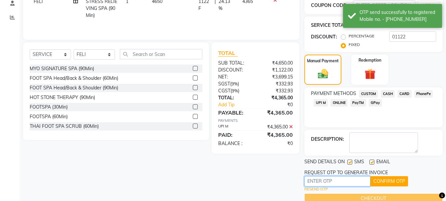
click at [342, 186] on input "text" at bounding box center [338, 181] width 66 height 10
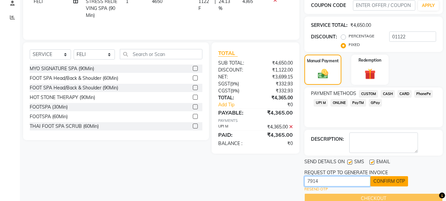
type input "7914"
click at [387, 181] on button "CONFIRM OTP" at bounding box center [390, 181] width 38 height 10
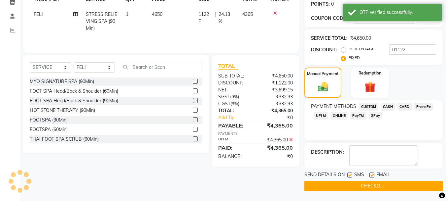
scroll to position [102, 0]
click at [373, 186] on button "CHECKOUT" at bounding box center [374, 185] width 138 height 10
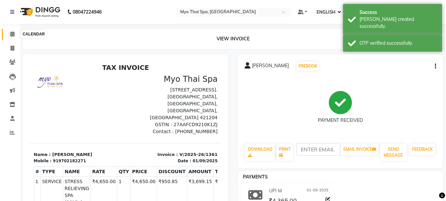
click at [13, 35] on icon at bounding box center [12, 33] width 4 height 5
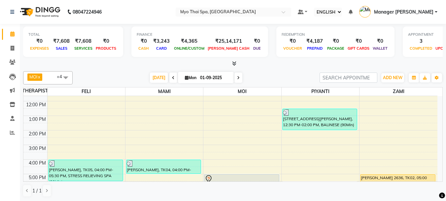
scroll to position [99, 0]
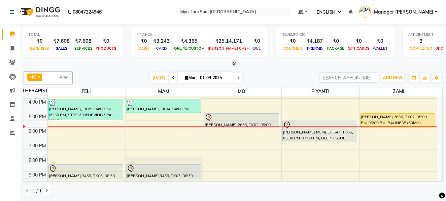
click at [140, 130] on div "9:00 AM 10:00 AM 11:00 AM 12:00 PM 1:00 PM 2:00 PM 3:00 PM 4:00 PM 5:00 PM 6:00…" at bounding box center [230, 98] width 414 height 203
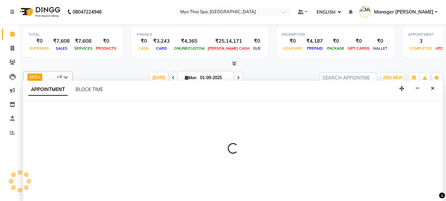
select select "33413"
select select "tentative"
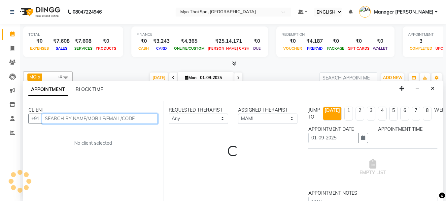
scroll to position [0, 0]
select select "1080"
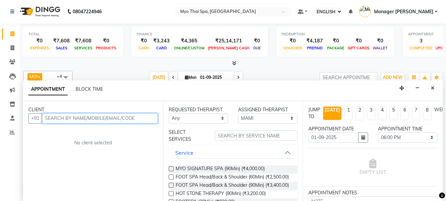
click at [96, 118] on input "text" at bounding box center [100, 118] width 116 height 10
type input "="
click at [110, 121] on input "79912306794" at bounding box center [84, 118] width 84 height 10
click at [111, 121] on input "79912306794" at bounding box center [84, 118] width 84 height 10
drag, startPoint x: 46, startPoint y: 118, endPoint x: 84, endPoint y: 117, distance: 38.7
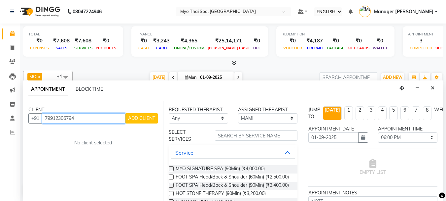
click at [84, 117] on input "79912306794" at bounding box center [84, 118] width 84 height 10
type input "79912306794"
click at [113, 147] on div "CLIENT [PHONE_NUMBER] ADD CLIENT No client selected" at bounding box center [93, 151] width 140 height 100
click at [128, 119] on span "ADD CLIENT" at bounding box center [141, 118] width 27 height 6
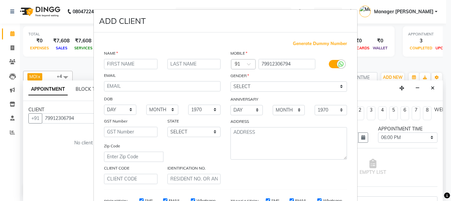
click at [128, 61] on input "text" at bounding box center [131, 64] width 54 height 10
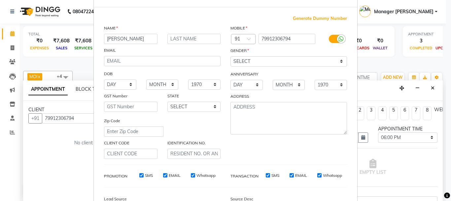
scroll to position [99, 0]
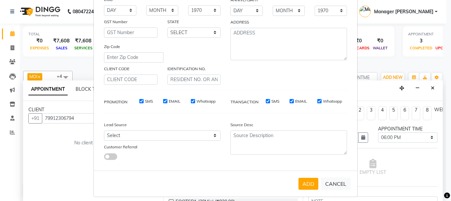
type input "[PERSON_NAME]"
click at [174, 129] on div "Lead Source" at bounding box center [162, 125] width 127 height 9
click at [169, 132] on select "Select Walk-in Referral Internet Friend Word of Mouth Advertisement Facebook Ju…" at bounding box center [162, 135] width 117 height 10
select select "33578"
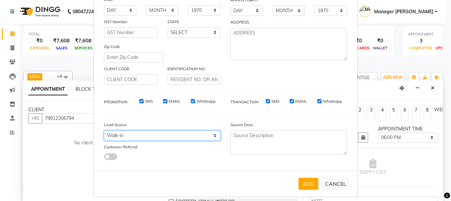
click at [104, 130] on select "Select Walk-in Referral Internet Friend Word of Mouth Advertisement Facebook Ju…" at bounding box center [162, 135] width 117 height 10
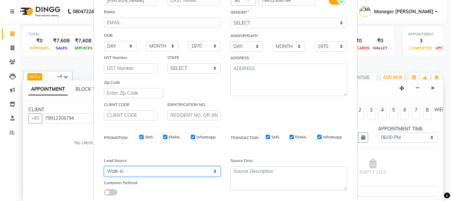
scroll to position [0, 0]
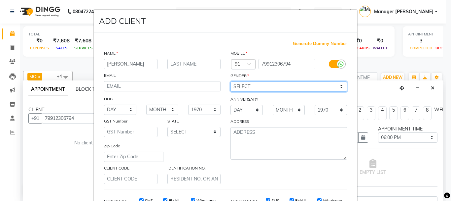
click at [253, 83] on select "SELECT [DEMOGRAPHIC_DATA] [DEMOGRAPHIC_DATA] OTHER PREFER NOT TO SAY" at bounding box center [289, 86] width 117 height 10
select select "[DEMOGRAPHIC_DATA]"
click at [231, 81] on select "SELECT [DEMOGRAPHIC_DATA] [DEMOGRAPHIC_DATA] OTHER PREFER NOT TO SAY" at bounding box center [289, 86] width 117 height 10
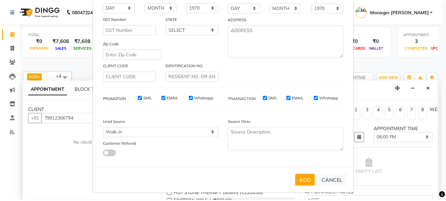
scroll to position [104, 0]
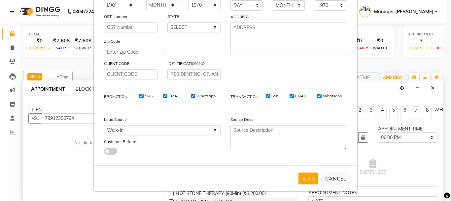
click at [299, 176] on button "ADD" at bounding box center [309, 178] width 20 height 12
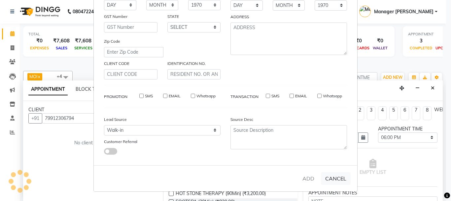
select select
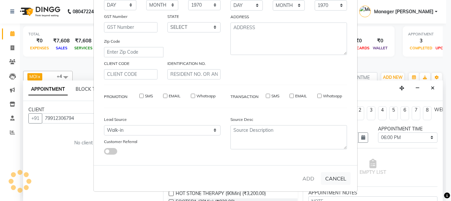
select select
checkbox input "false"
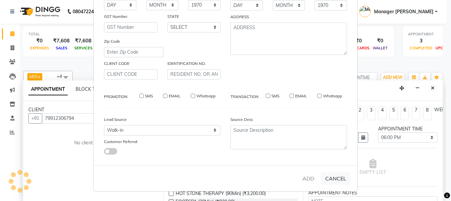
checkbox input "false"
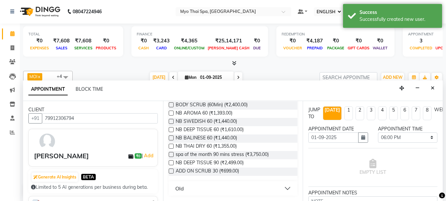
scroll to position [301, 0]
click at [171, 170] on label at bounding box center [171, 170] width 5 height 5
click at [171, 170] on input "checkbox" at bounding box center [171, 171] width 4 height 4
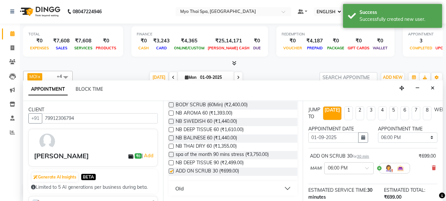
checkbox input "false"
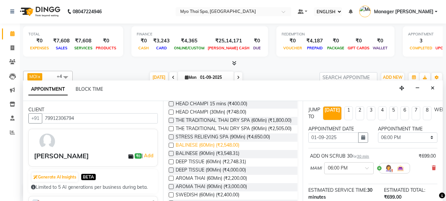
scroll to position [136, 0]
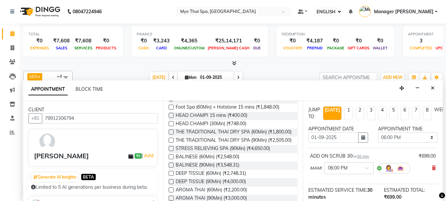
click at [170, 118] on label at bounding box center [171, 115] width 5 height 5
click at [170, 118] on input "checkbox" at bounding box center [171, 116] width 4 height 4
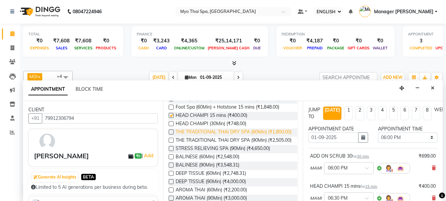
checkbox input "false"
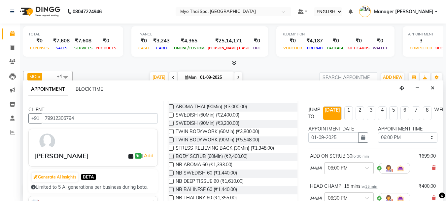
scroll to position [268, 0]
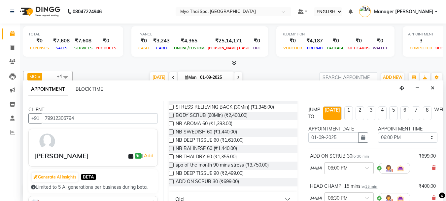
click at [170, 109] on label at bounding box center [171, 106] width 5 height 5
click at [170, 110] on input "checkbox" at bounding box center [171, 107] width 4 height 4
checkbox input "false"
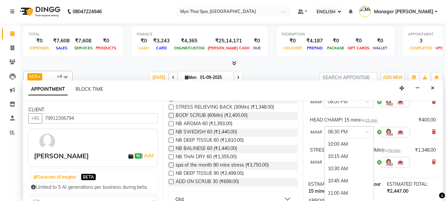
click at [366, 132] on span at bounding box center [369, 133] width 8 height 7
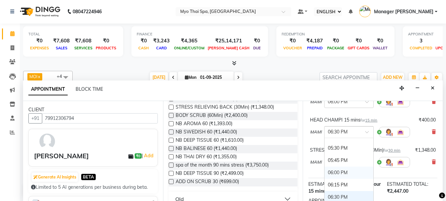
click at [336, 170] on div "06:00 PM" at bounding box center [349, 172] width 49 height 12
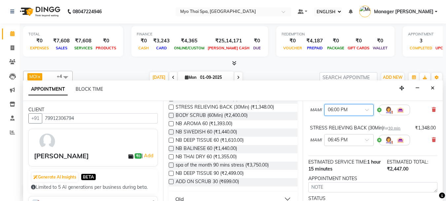
scroll to position [99, 0]
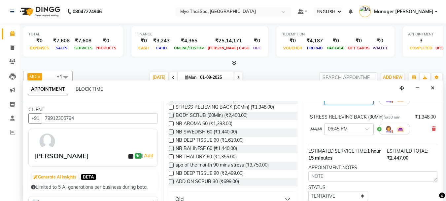
click at [368, 128] on span at bounding box center [369, 130] width 8 height 7
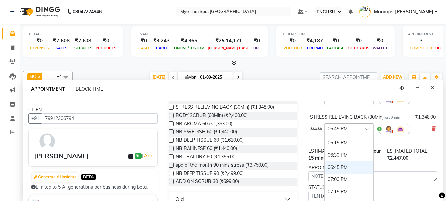
scroll to position [391, 0]
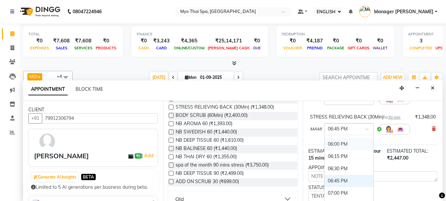
click at [343, 144] on div "06:00 PM" at bounding box center [349, 144] width 49 height 12
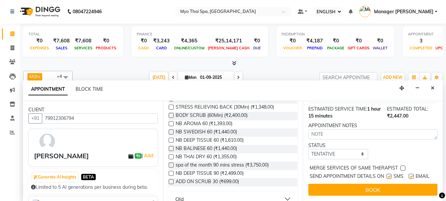
scroll to position [159, 0]
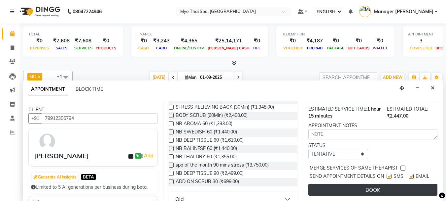
click at [348, 186] on button "BOOK" at bounding box center [373, 189] width 129 height 12
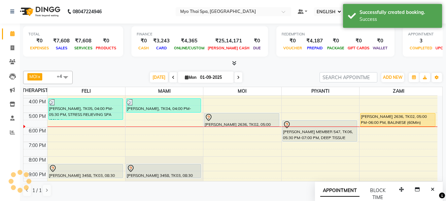
scroll to position [0, 0]
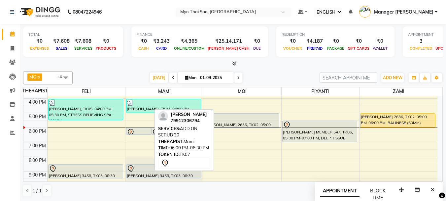
click at [134, 131] on icon at bounding box center [131, 132] width 8 height 8
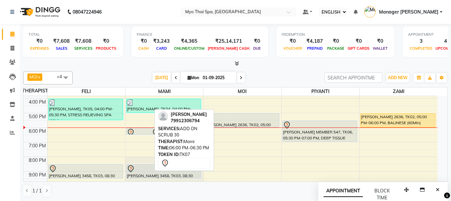
select select "7"
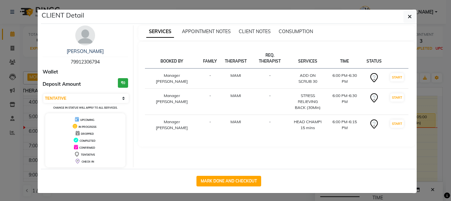
drag, startPoint x: 67, startPoint y: 61, endPoint x: 111, endPoint y: 59, distance: 44.0
click at [111, 59] on div "[PERSON_NAME] 79912306794" at bounding box center [86, 57] width 86 height 18
copy span "79912306794"
click at [408, 16] on icon "button" at bounding box center [410, 16] width 4 height 5
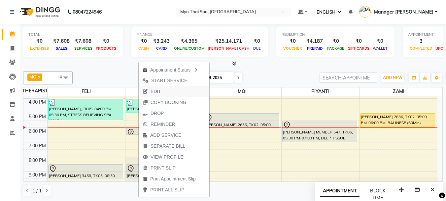
click at [177, 90] on button "EDIT" at bounding box center [174, 91] width 71 height 11
select select "tentative"
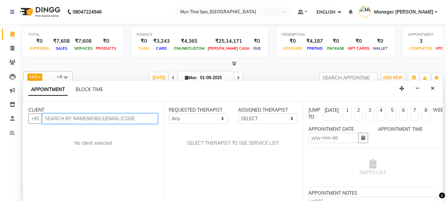
type input "01-09-2025"
select select "33413"
select select "1080"
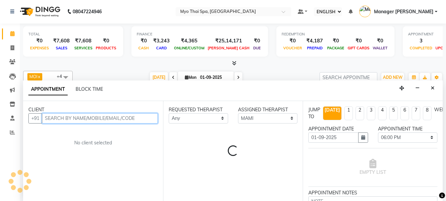
select select "2233"
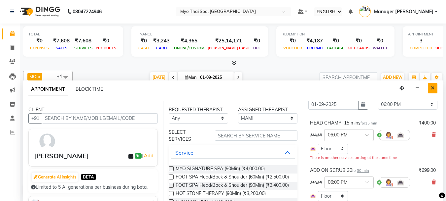
click at [431, 87] on icon "Close" at bounding box center [433, 88] width 4 height 5
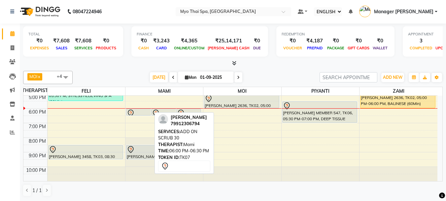
click at [138, 113] on div at bounding box center [139, 113] width 24 height 8
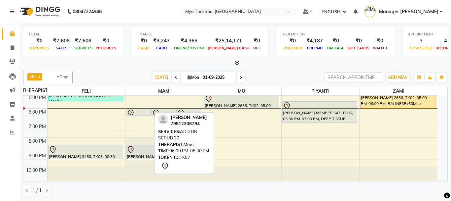
select select "7"
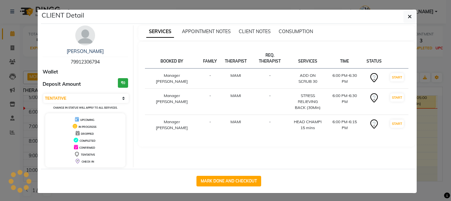
drag, startPoint x: 66, startPoint y: 61, endPoint x: 114, endPoint y: 64, distance: 48.6
click at [114, 64] on div "[PERSON_NAME] 79912306794" at bounding box center [86, 57] width 86 height 18
copy span "79912306794"
click at [408, 17] on icon "button" at bounding box center [410, 16] width 4 height 5
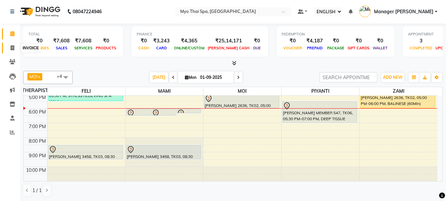
click at [14, 45] on icon at bounding box center [13, 47] width 4 height 5
select select "5086"
select select "service"
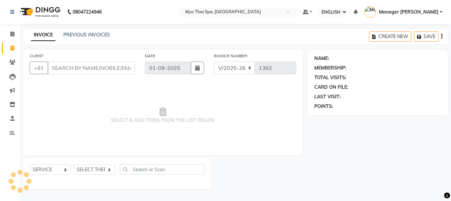
click at [73, 70] on input "CLIENT" at bounding box center [92, 67] width 88 height 13
type input "79912306794"
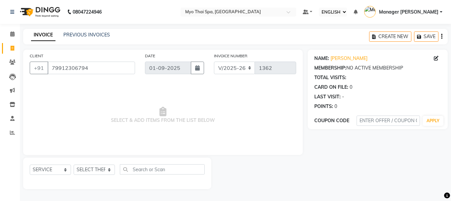
click at [432, 58] on div "NAME: [PERSON_NAME]" at bounding box center [377, 58] width 127 height 7
click at [448, 56] on div "NAME: [PERSON_NAME] MEMBERSHIP: NO ACTIVE MEMBERSHIP TOTAL VISITS: CARD ON FILE…" at bounding box center [380, 119] width 145 height 139
click at [436, 59] on icon at bounding box center [436, 58] width 5 height 5
select select "[DEMOGRAPHIC_DATA]"
select select "33578"
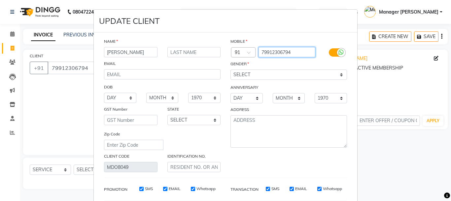
click at [262, 52] on input "79912306794" at bounding box center [287, 52] width 57 height 10
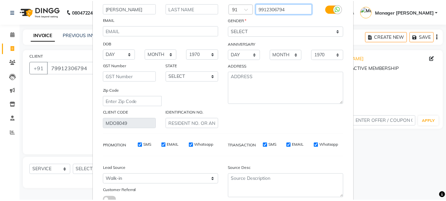
scroll to position [92, 0]
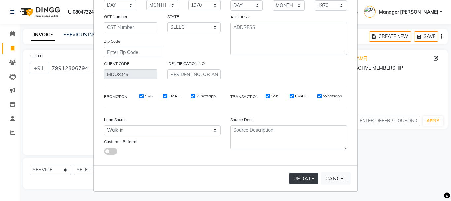
type input "9912306794"
click at [298, 176] on button "UPDATE" at bounding box center [303, 178] width 29 height 12
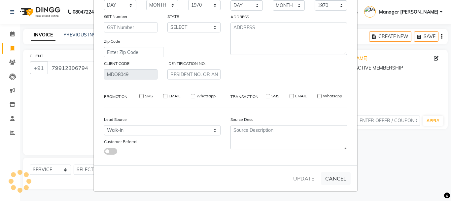
type input "9912306794"
select select
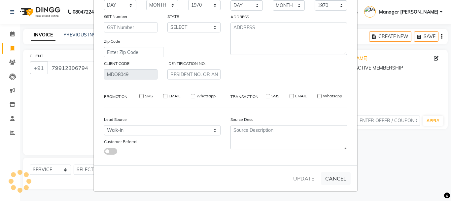
select select
checkbox input "false"
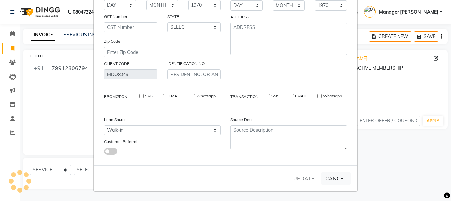
checkbox input "false"
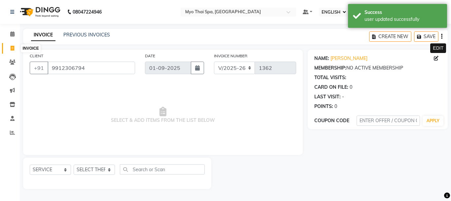
click at [9, 46] on span at bounding box center [13, 49] width 12 height 8
select select "service"
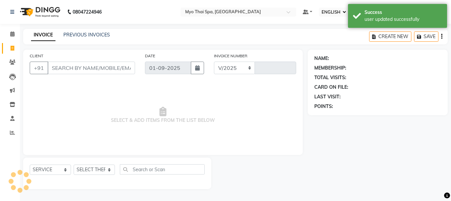
select select "5086"
type input "1362"
click at [9, 34] on span at bounding box center [13, 34] width 12 height 8
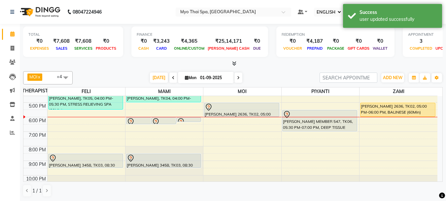
scroll to position [118, 0]
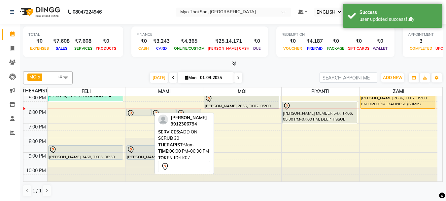
click at [132, 110] on icon at bounding box center [131, 113] width 6 height 7
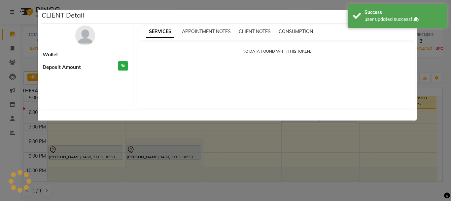
select select "7"
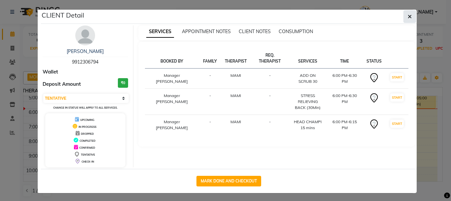
click at [404, 18] on button "button" at bounding box center [410, 16] width 13 height 13
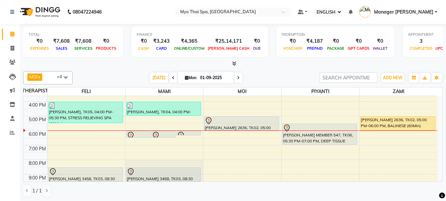
scroll to position [85, 0]
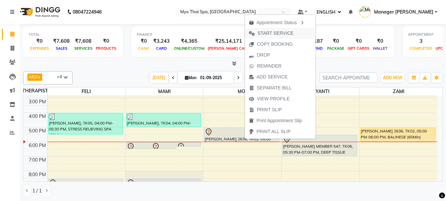
click at [278, 30] on span "START SERVICE" at bounding box center [276, 33] width 36 height 7
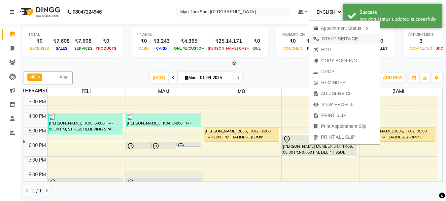
click at [341, 39] on span "START SERVICE" at bounding box center [340, 38] width 36 height 7
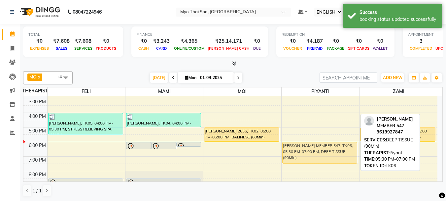
drag, startPoint x: 314, startPoint y: 146, endPoint x: 312, endPoint y: 152, distance: 6.6
click at [312, 152] on div "[STREET_ADDRESS][PERSON_NAME], 12:30 PM-02:00 PM, BALINESE (90Min) [PERSON_NAME…" at bounding box center [321, 112] width 78 height 203
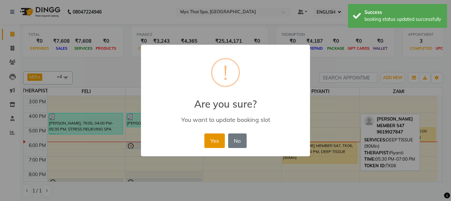
click at [215, 148] on button "Yes" at bounding box center [214, 140] width 20 height 15
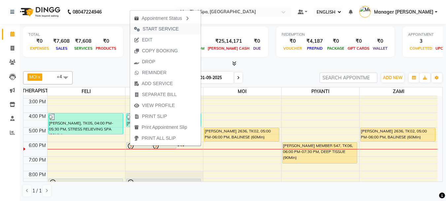
click at [168, 30] on span "START SERVICE" at bounding box center [161, 28] width 36 height 7
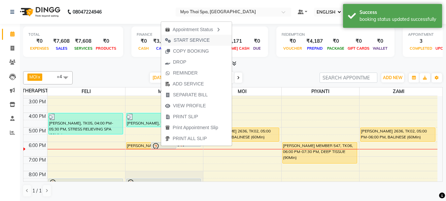
click at [201, 40] on span "START SERVICE" at bounding box center [192, 40] width 36 height 7
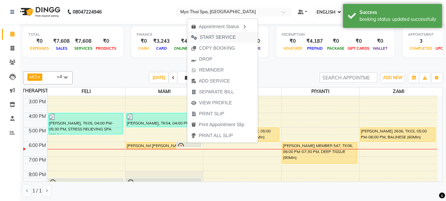
click at [216, 36] on span "START SERVICE" at bounding box center [218, 37] width 36 height 7
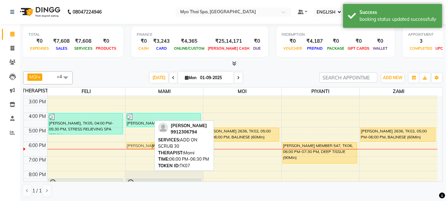
click at [141, 146] on div "[PERSON_NAME], TK07, 06:00 PM-06:30 PM, ADD ON SCRUB 30 [PERSON_NAME], TK07, 06…" at bounding box center [165, 112] width 78 height 203
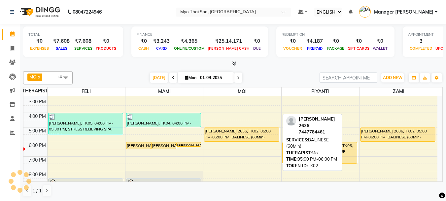
click at [247, 137] on div "[PERSON_NAME] 2636, TK02, 05:00 PM-06:00 PM, BALINESE (60Min)" at bounding box center [241, 135] width 75 height 14
click at [259, 137] on div "[PERSON_NAME] 2636, TK02, 05:00 PM-06:00 PM, BALINESE (60Min)" at bounding box center [241, 135] width 75 height 14
select select "1"
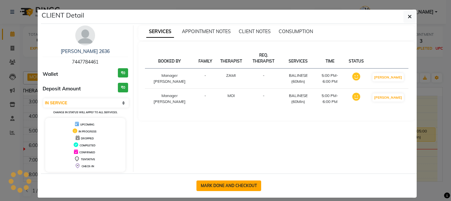
click at [238, 188] on button "MARK DONE AND CHECKOUT" at bounding box center [229, 185] width 65 height 11
select select "service"
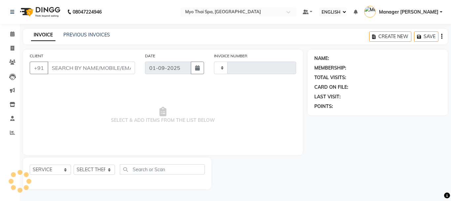
type input "1362"
select select "5086"
type input "7447784461"
select select "67002"
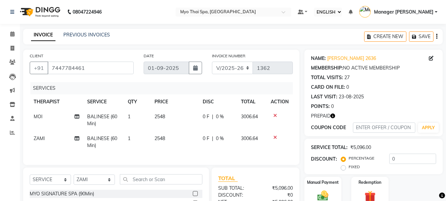
click at [277, 116] on icon at bounding box center [276, 115] width 4 height 5
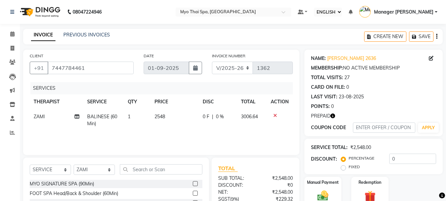
click at [275, 113] on icon at bounding box center [276, 115] width 4 height 5
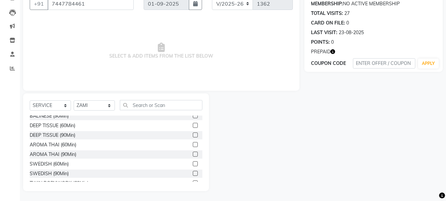
scroll to position [165, 0]
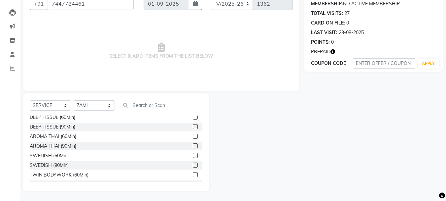
click at [193, 156] on label at bounding box center [195, 155] width 5 height 5
click at [193, 156] on input "checkbox" at bounding box center [195, 155] width 4 height 4
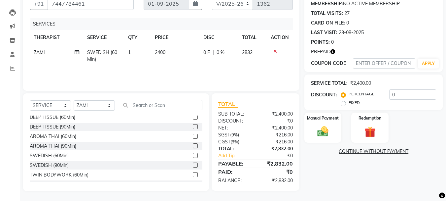
click at [193, 156] on label at bounding box center [195, 155] width 5 height 5
click at [193, 156] on input "checkbox" at bounding box center [195, 155] width 4 height 4
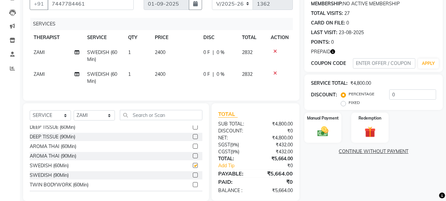
checkbox input "false"
click at [41, 74] on span "ZAMI" at bounding box center [39, 74] width 11 height 6
select select "67002"
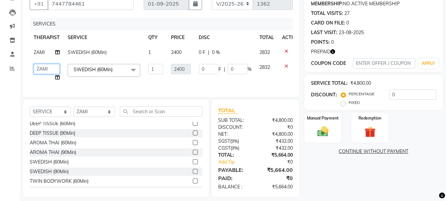
click at [53, 68] on select "[PERSON_NAME] MAMI Manager Amung Manager [PERSON_NAME] PIYANTI [PERSON_NAME]" at bounding box center [47, 69] width 26 height 10
select select "85116"
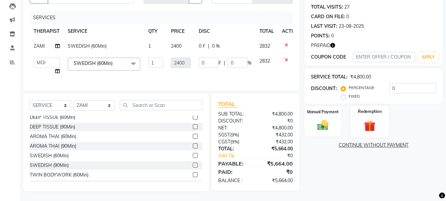
click at [372, 121] on img at bounding box center [370, 125] width 18 height 14
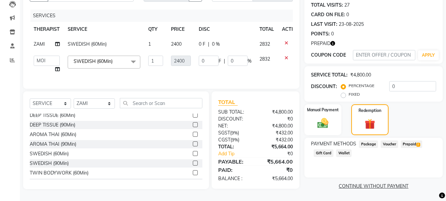
click at [415, 140] on span "Prepaid 2" at bounding box center [411, 144] width 21 height 8
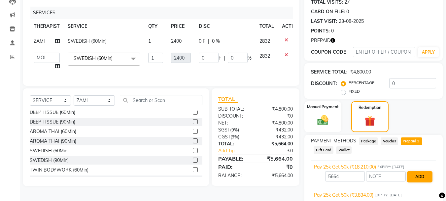
scroll to position [102, 0]
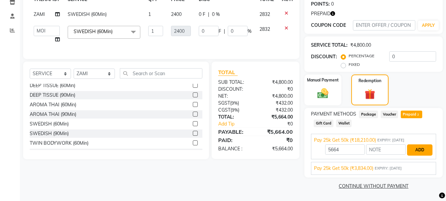
click at [419, 149] on button "ADD" at bounding box center [419, 149] width 25 height 11
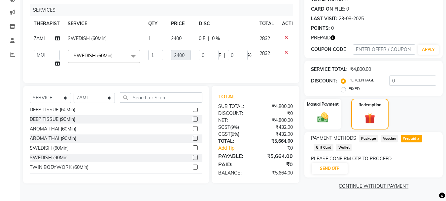
scroll to position [78, 0]
click at [326, 163] on div "PLEASE CONFIRM OTP TO PROCEED SEND OTP" at bounding box center [373, 164] width 125 height 19
click at [328, 167] on button "SEND OTP" at bounding box center [330, 168] width 36 height 11
click at [328, 166] on div "PLEASE CONFIRM OTP TO PROCEED SEND OTP" at bounding box center [373, 164] width 125 height 19
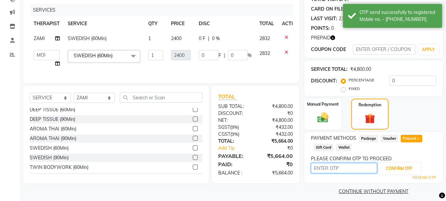
click at [344, 169] on input "text" at bounding box center [344, 168] width 66 height 10
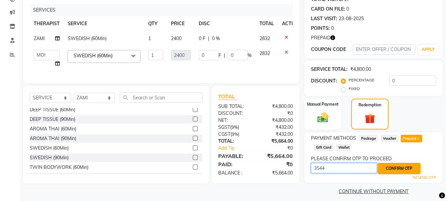
type input "3544"
click at [402, 163] on button "CONFIRM OTP" at bounding box center [399, 168] width 43 height 11
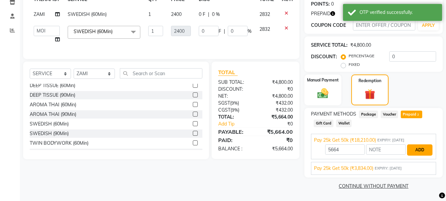
click at [424, 146] on button "ADD" at bounding box center [419, 149] width 25 height 11
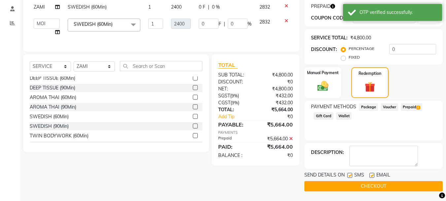
scroll to position [110, 0]
click at [388, 181] on button "CHECKOUT" at bounding box center [374, 185] width 138 height 10
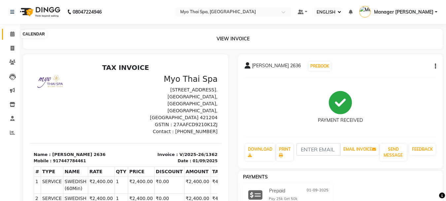
click at [11, 34] on icon at bounding box center [12, 33] width 4 height 5
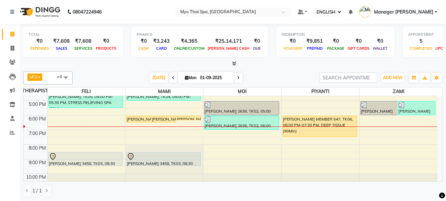
scroll to position [118, 0]
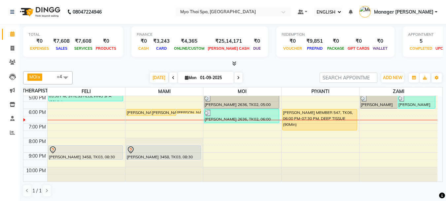
click at [389, 127] on div "9:00 AM 10:00 AM 11:00 AM 12:00 PM 1:00 PM 2:00 PM 3:00 PM 4:00 PM 5:00 PM 6:00…" at bounding box center [230, 79] width 414 height 203
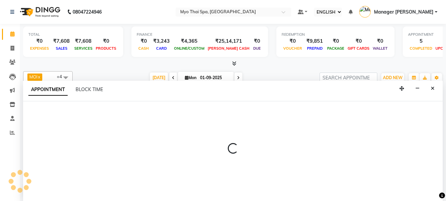
select select "67002"
select select "tentative"
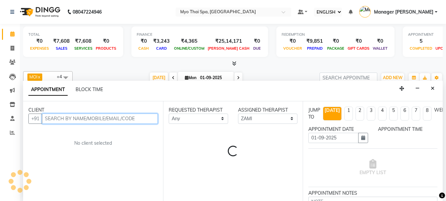
scroll to position [0, 0]
select select "1140"
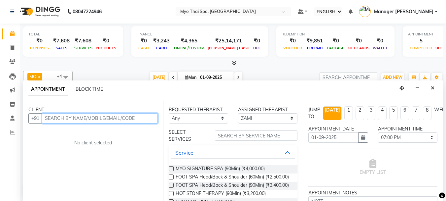
click at [83, 119] on input "text" at bounding box center [100, 118] width 116 height 10
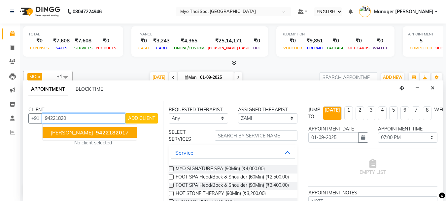
click at [82, 133] on span "[PERSON_NAME]" at bounding box center [72, 132] width 43 height 7
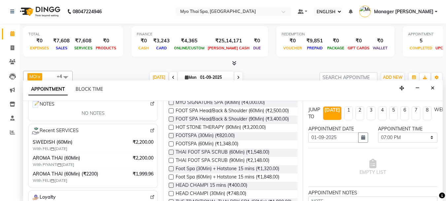
scroll to position [99, 0]
type input "9422182017"
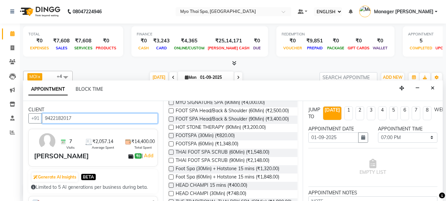
scroll to position [0, 0]
drag, startPoint x: 46, startPoint y: 116, endPoint x: 81, endPoint y: 124, distance: 35.7
click at [82, 123] on input "9422182017" at bounding box center [100, 118] width 116 height 10
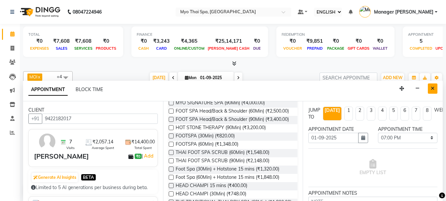
click at [433, 89] on icon "Close" at bounding box center [433, 88] width 4 height 5
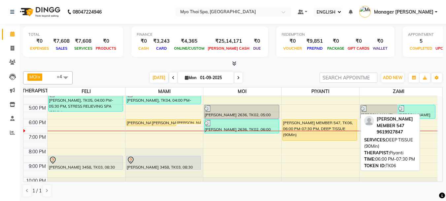
scroll to position [118, 0]
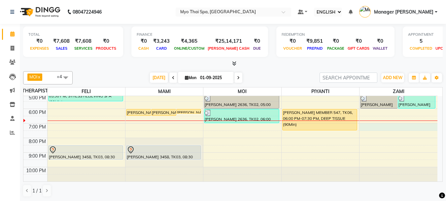
click at [392, 126] on div "9:00 AM 10:00 AM 11:00 AM 12:00 PM 1:00 PM 2:00 PM 3:00 PM 4:00 PM 5:00 PM 6:00…" at bounding box center [230, 79] width 414 height 203
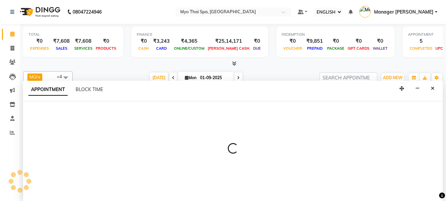
scroll to position [0, 0]
select select "67002"
select select "1140"
select select "tentative"
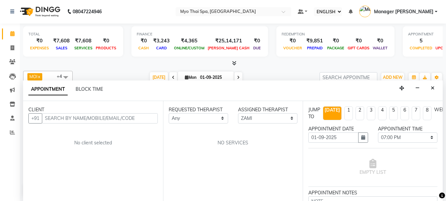
click at [126, 119] on input "text" at bounding box center [100, 118] width 116 height 10
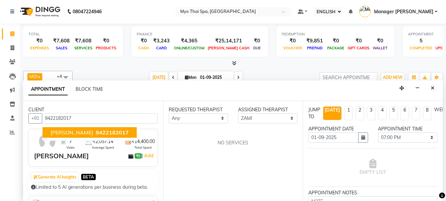
click at [96, 125] on ngb-typeahead-window "[PERSON_NAME] 9422182017" at bounding box center [89, 132] width 95 height 17
click at [96, 129] on span "9422182017" at bounding box center [112, 132] width 33 height 7
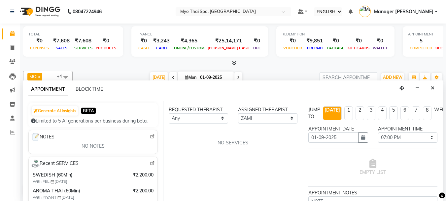
scroll to position [0, 0]
type input "9422182017"
click at [430, 90] on button "Close" at bounding box center [433, 88] width 10 height 10
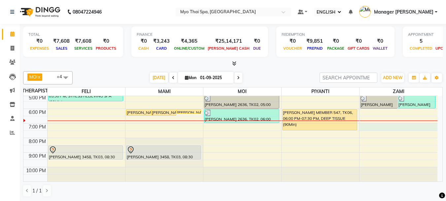
click at [380, 127] on div "9:00 AM 10:00 AM 11:00 AM 12:00 PM 1:00 PM 2:00 PM 3:00 PM 4:00 PM 5:00 PM 6:00…" at bounding box center [230, 79] width 414 height 203
select select "67002"
select select "1140"
select select "tentative"
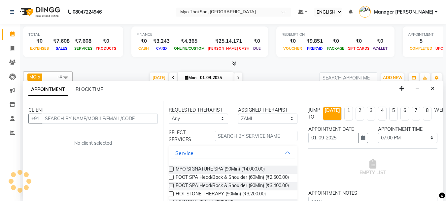
scroll to position [0, 0]
click at [120, 118] on input "text" at bounding box center [100, 118] width 116 height 10
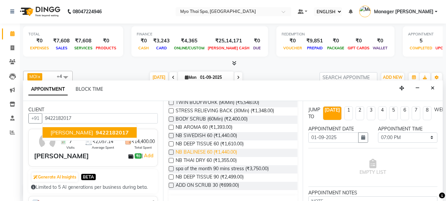
scroll to position [231, 0]
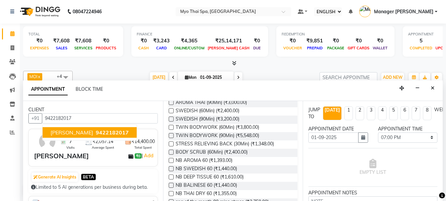
type input "9422182017"
click at [168, 133] on div "REQUESTED THERAPIST Any [PERSON_NAME] MAMI Manager Amung Manager [PERSON_NAME] …" at bounding box center [233, 151] width 140 height 100
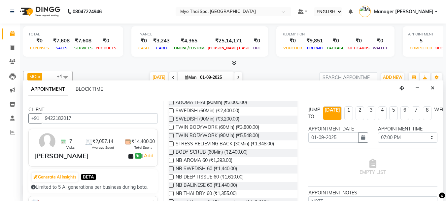
click at [170, 113] on label at bounding box center [171, 110] width 5 height 5
click at [170, 113] on input "checkbox" at bounding box center [171, 111] width 4 height 4
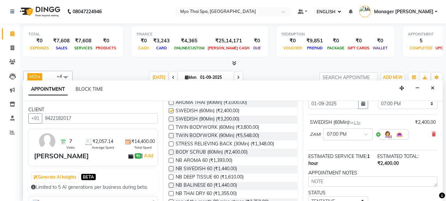
checkbox input "false"
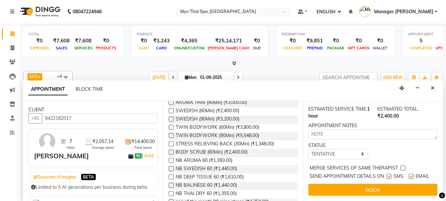
click at [357, 178] on div "JUMP TO [DATE] 1 2 3 4 5 6 7 8 WEEKS APPOINTMENT DATE [DATE] APPOINTMENT TIME S…" at bounding box center [373, 151] width 140 height 100
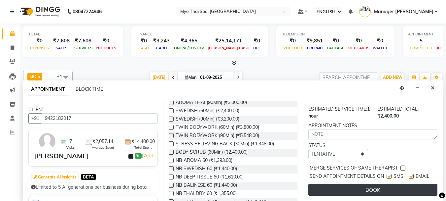
click at [355, 186] on button "BOOK" at bounding box center [373, 189] width 129 height 12
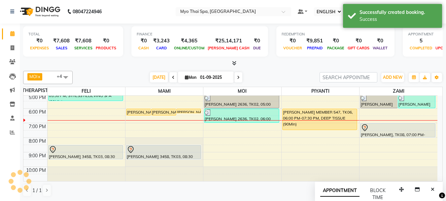
scroll to position [0, 0]
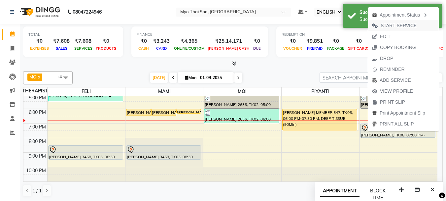
click at [398, 25] on span "START SERVICE" at bounding box center [399, 25] width 36 height 7
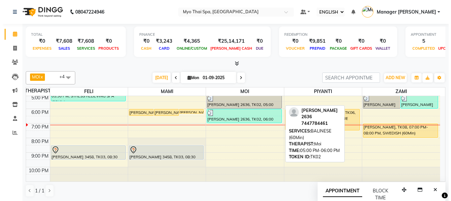
scroll to position [0, 0]
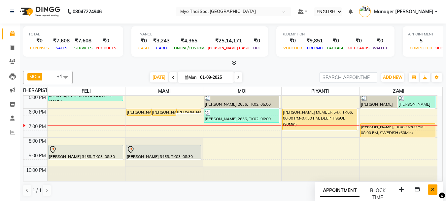
click at [432, 188] on icon "Close" at bounding box center [433, 189] width 4 height 5
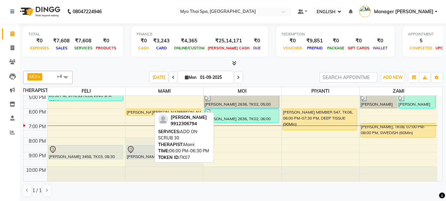
click at [131, 112] on div "[PERSON_NAME], TK07, 06:00 PM-06:30 PM, ADD ON SCRUB 30" at bounding box center [139, 112] width 24 height 6
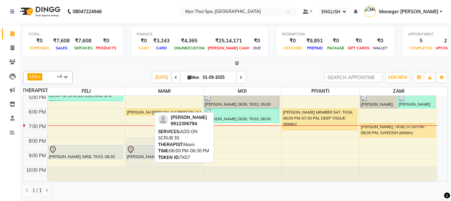
select select "1"
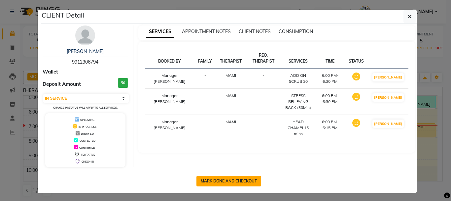
click at [211, 183] on button "MARK DONE AND CHECKOUT" at bounding box center [229, 180] width 65 height 11
select select "5086"
select select "service"
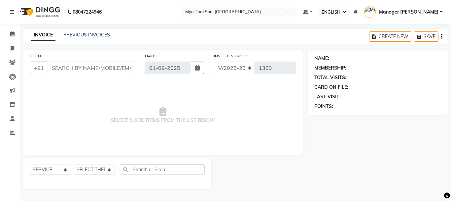
type input "9912306794"
select select "33413"
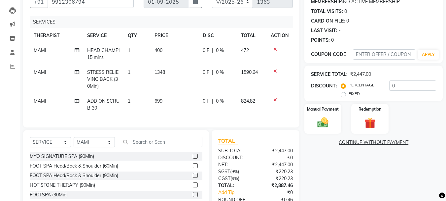
scroll to position [114, 0]
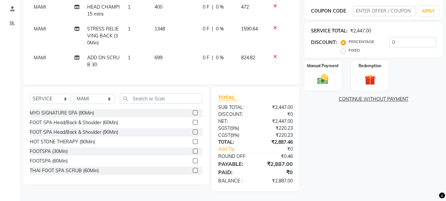
click at [349, 47] on label "FIXED" at bounding box center [354, 50] width 11 height 6
click at [343, 48] on input "FIXED" at bounding box center [345, 50] width 5 height 5
radio input "true"
click at [423, 37] on input "0" at bounding box center [412, 42] width 47 height 10
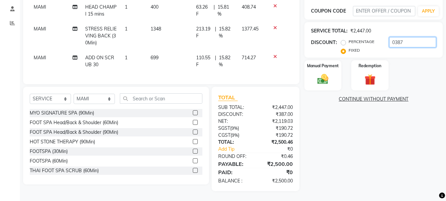
type input "0387"
click at [322, 186] on div "NAME: [PERSON_NAME] MEMBERSHIP: NO ACTIVE MEMBERSHIP TOTAL VISITS: 0 CARD ON FI…" at bounding box center [376, 65] width 143 height 250
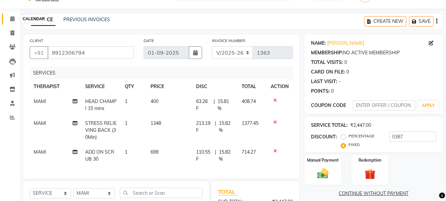
click at [15, 17] on icon at bounding box center [12, 18] width 4 height 5
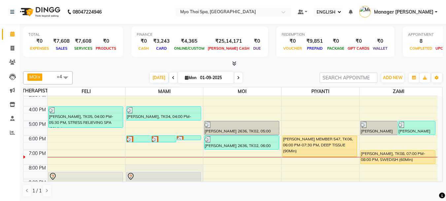
scroll to position [118, 0]
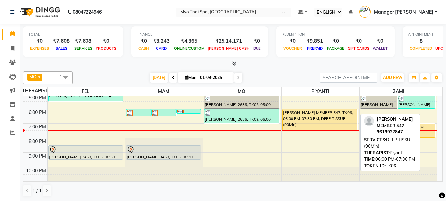
click at [322, 127] on div "[PERSON_NAME] MEMBER 547, TK06, 06:00 PM-07:30 PM, DEEP TISSUE (90Min)" at bounding box center [320, 119] width 75 height 21
select select "1"
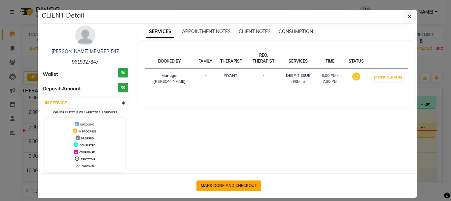
click at [203, 185] on button "MARK DONE AND CHECKOUT" at bounding box center [229, 185] width 65 height 11
select select "5086"
select select "service"
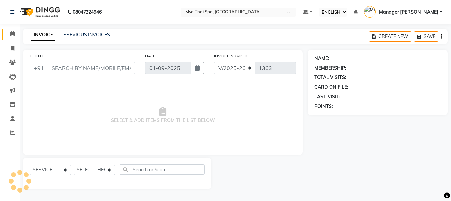
type input "9619927847"
select select "67001"
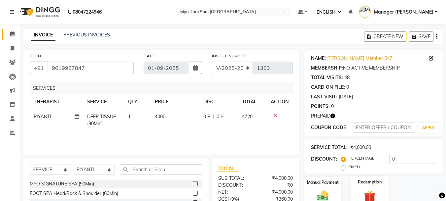
scroll to position [64, 0]
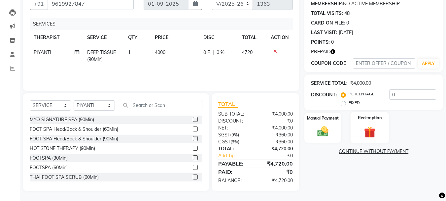
click at [370, 129] on img at bounding box center [370, 132] width 18 height 14
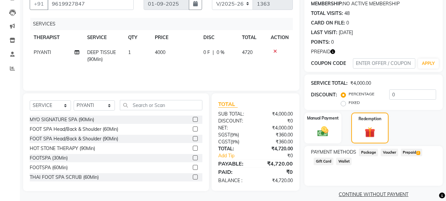
click at [412, 153] on span "Prepaid 2" at bounding box center [411, 152] width 21 height 8
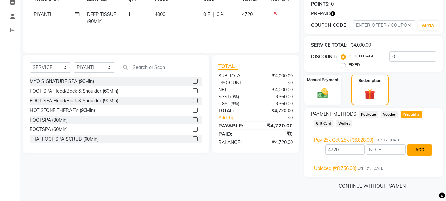
click at [432, 146] on button "ADD" at bounding box center [419, 149] width 25 height 11
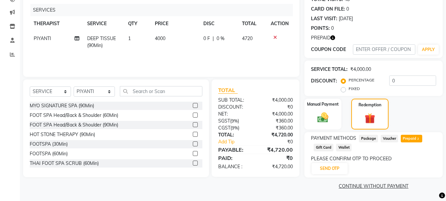
scroll to position [78, 0]
click at [334, 163] on button "SEND OTP" at bounding box center [330, 168] width 36 height 11
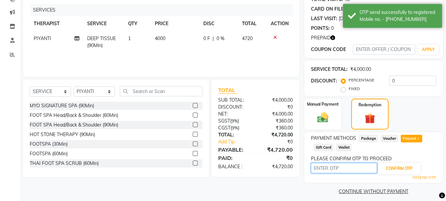
click at [329, 169] on input "text" at bounding box center [344, 168] width 66 height 10
type input "6273"
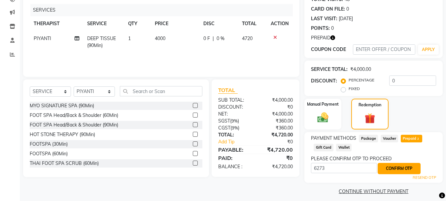
click at [401, 166] on button "CONFIRM OTP" at bounding box center [399, 168] width 43 height 11
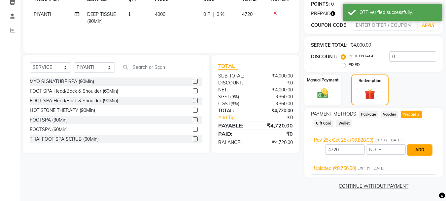
click at [413, 149] on button "ADD" at bounding box center [419, 149] width 25 height 11
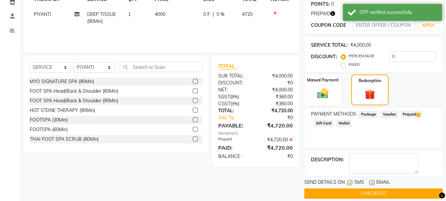
click at [358, 188] on button "CHECKOUT" at bounding box center [374, 193] width 138 height 10
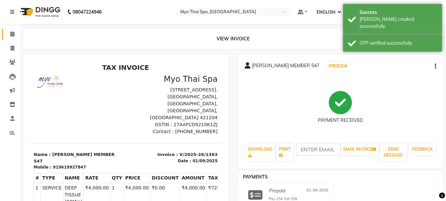
drag, startPoint x: 5, startPoint y: 29, endPoint x: 16, endPoint y: 33, distance: 11.1
click at [6, 29] on link "CALENDAR" at bounding box center [10, 34] width 16 height 11
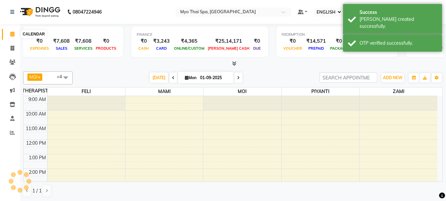
click at [16, 33] on span at bounding box center [13, 34] width 12 height 8
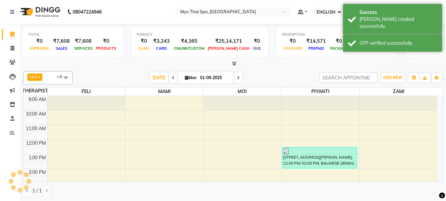
scroll to position [105, 0]
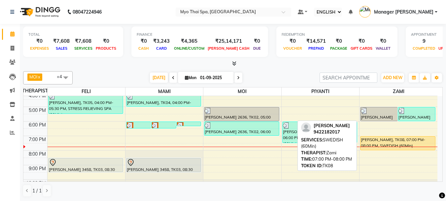
click at [394, 145] on div "[PERSON_NAME], TK08, 07:00 PM-08:00 PM, SWEDISH (60Min)" at bounding box center [398, 143] width 75 height 14
select select "1"
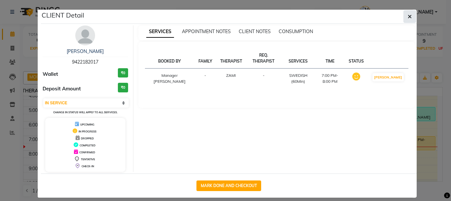
click at [408, 17] on icon "button" at bounding box center [410, 16] width 4 height 5
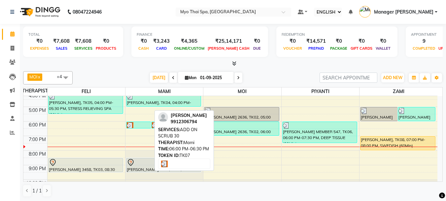
click at [142, 127] on div at bounding box center [139, 125] width 24 height 7
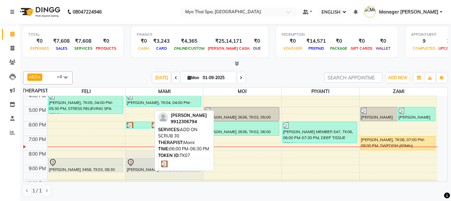
select select "3"
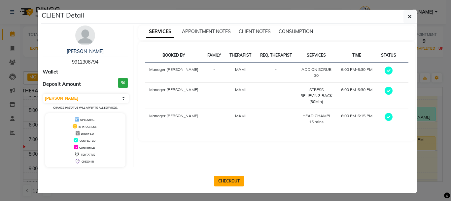
click at [227, 178] on button "CHECKOUT" at bounding box center [229, 180] width 30 height 11
select select "service"
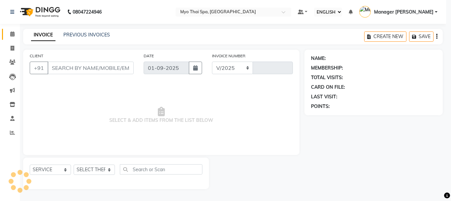
select select "5086"
type input "1364"
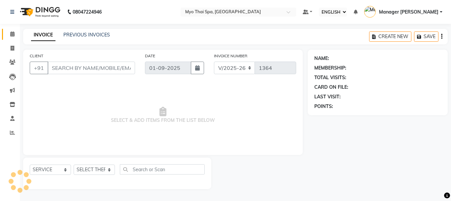
type input "9912306794"
select select "33413"
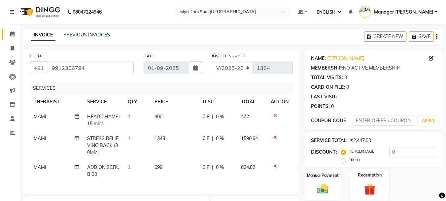
scroll to position [66, 0]
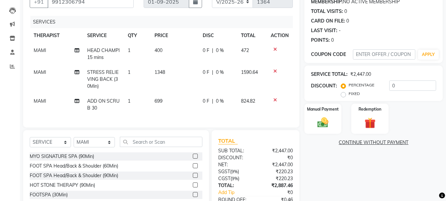
click at [349, 93] on label "FIXED" at bounding box center [354, 94] width 11 height 6
click at [343, 93] on input "FIXED" at bounding box center [345, 93] width 5 height 5
radio input "true"
click at [407, 89] on input "0" at bounding box center [412, 85] width 47 height 10
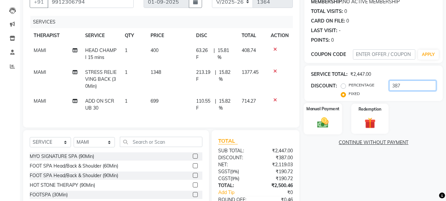
type input "387"
click at [325, 119] on img at bounding box center [323, 122] width 18 height 13
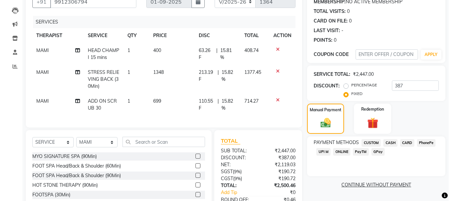
scroll to position [0, 0]
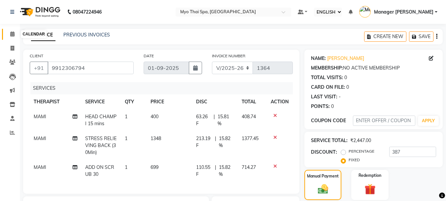
click at [9, 32] on span at bounding box center [13, 34] width 12 height 8
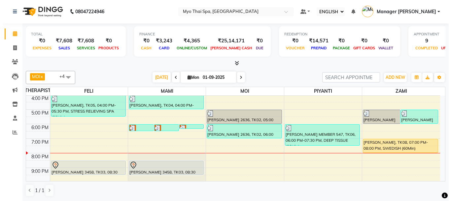
scroll to position [118, 0]
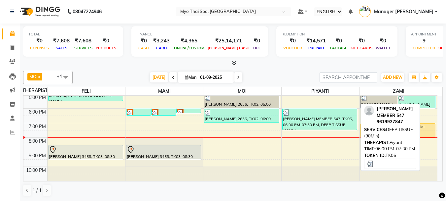
click at [305, 126] on div "[PERSON_NAME] MEMBER 547, TK06, 06:00 PM-07:30 PM, DEEP TISSUE (90Min)" at bounding box center [320, 119] width 75 height 21
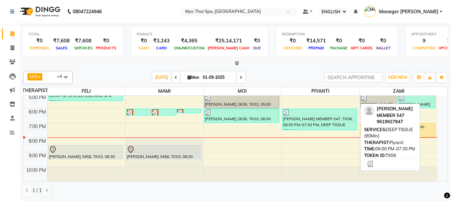
select select "3"
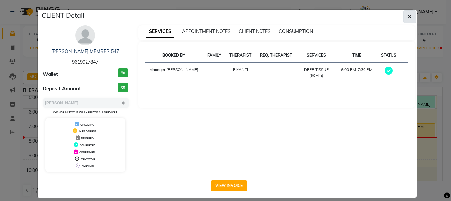
click at [409, 16] on icon "button" at bounding box center [410, 16] width 4 height 5
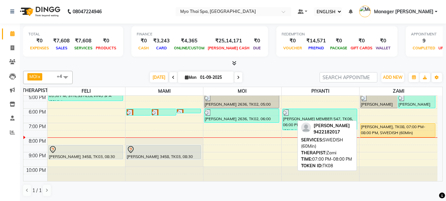
click at [402, 129] on div "[PERSON_NAME], TK08, 07:00 PM-08:00 PM, SWEDISH (60Min)" at bounding box center [398, 130] width 75 height 14
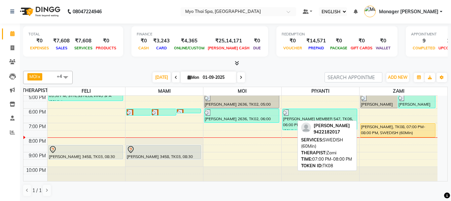
select select "1"
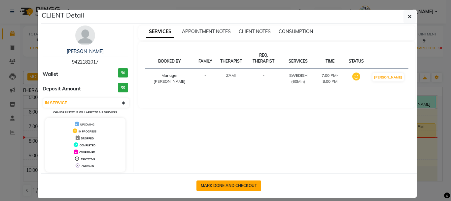
click at [213, 187] on button "MARK DONE AND CHECKOUT" at bounding box center [229, 185] width 65 height 11
select select "5086"
select select "service"
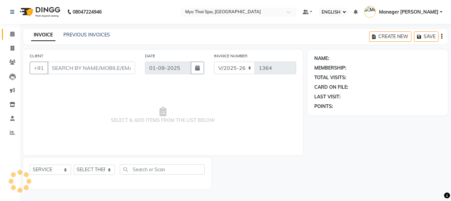
type input "9422182017"
select select "67002"
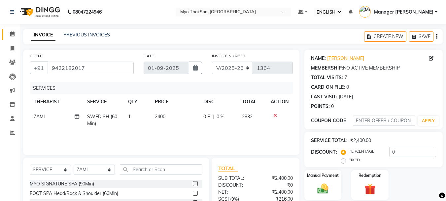
scroll to position [64, 0]
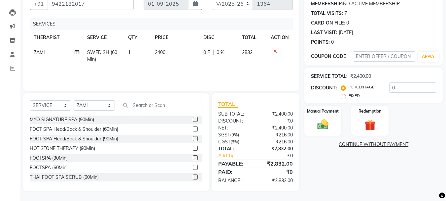
click at [349, 97] on label "FIXED" at bounding box center [354, 95] width 11 height 6
click at [344, 97] on input "FIXED" at bounding box center [345, 95] width 5 height 5
radio input "true"
click at [407, 87] on input "0" at bounding box center [412, 87] width 47 height 10
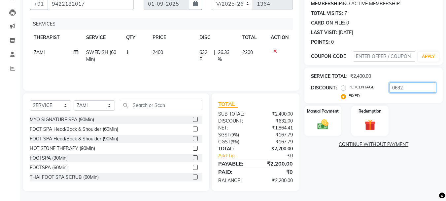
type input "0632"
drag, startPoint x: 328, startPoint y: 157, endPoint x: 335, endPoint y: 144, distance: 14.8
click at [330, 153] on div "NAME: [PERSON_NAME] MEMBERSHIP: NO ACTIVE MEMBERSHIP TOTAL VISITS: 7 CARD ON FI…" at bounding box center [376, 87] width 143 height 205
click at [321, 124] on img at bounding box center [323, 124] width 18 height 13
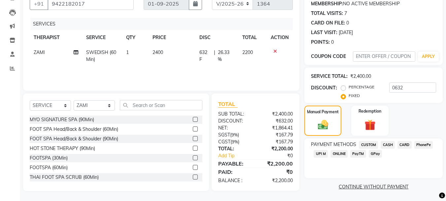
click at [390, 143] on span "CASH" at bounding box center [388, 145] width 14 height 8
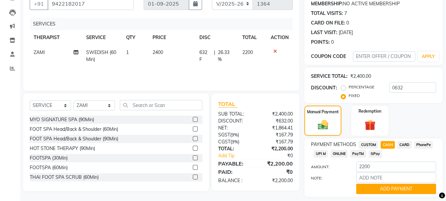
scroll to position [83, 0]
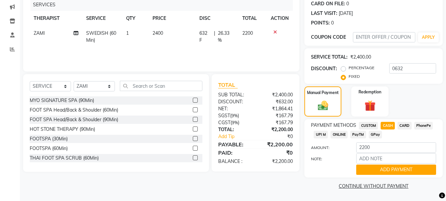
click at [383, 177] on div "PAYMENT METHODS CUSTOM CASH CARD PhonePe UPI M ONLINE PayTM GPay AMOUNT: 2200 N…" at bounding box center [374, 148] width 138 height 58
click at [375, 171] on button "ADD PAYMENT" at bounding box center [396, 169] width 80 height 10
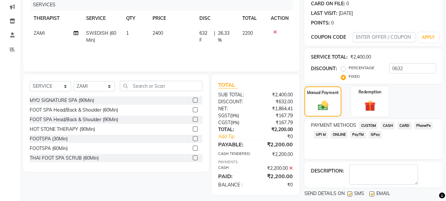
scroll to position [115, 0]
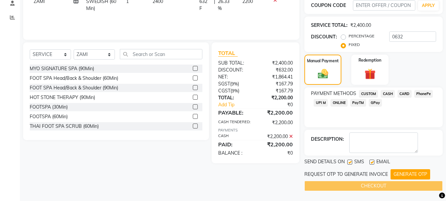
click at [395, 173] on button "GENERATE OTP" at bounding box center [411, 174] width 40 height 10
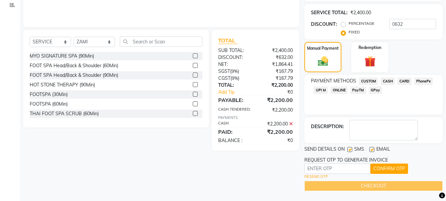
scroll to position [0, 0]
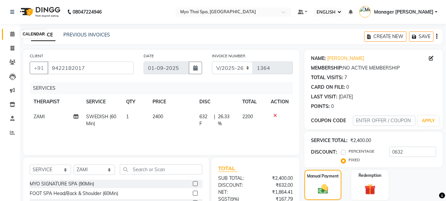
click at [10, 33] on span at bounding box center [13, 34] width 12 height 8
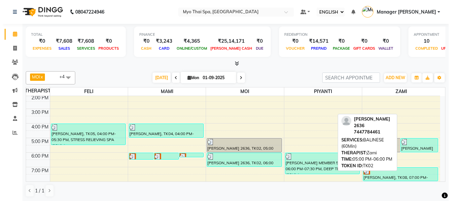
scroll to position [0, 0]
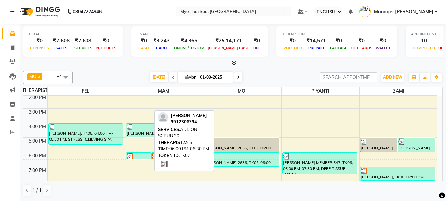
click at [147, 153] on div at bounding box center [139, 156] width 24 height 7
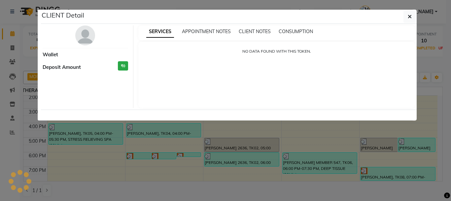
select select "3"
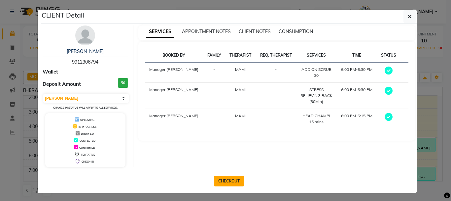
click at [220, 178] on button "CHECKOUT" at bounding box center [229, 180] width 30 height 11
select select "5086"
select select "service"
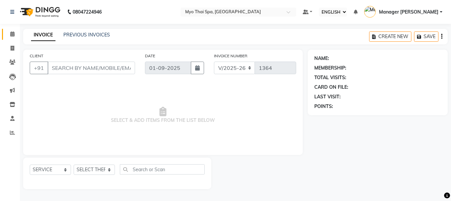
type input "9912306794"
select select "33413"
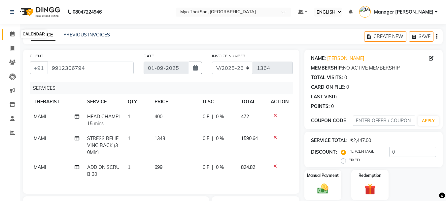
click at [16, 33] on span at bounding box center [13, 34] width 12 height 8
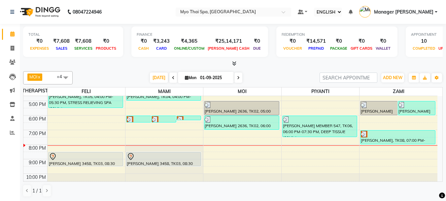
scroll to position [118, 0]
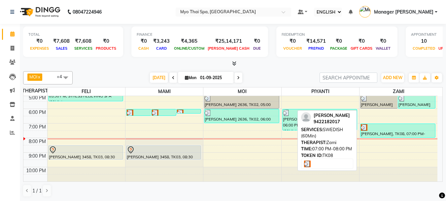
click at [370, 132] on div "[PERSON_NAME], TK08, 07:00 PM-08:00 PM, SWEDISH (60Min)" at bounding box center [398, 131] width 75 height 14
select select "3"
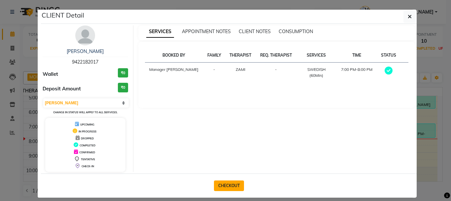
click at [223, 185] on button "CHECKOUT" at bounding box center [229, 185] width 30 height 11
select select "5086"
select select "service"
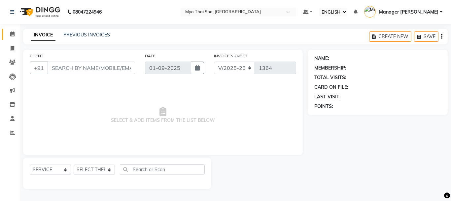
type input "9422182017"
select select "67002"
